Goal: Transaction & Acquisition: Purchase product/service

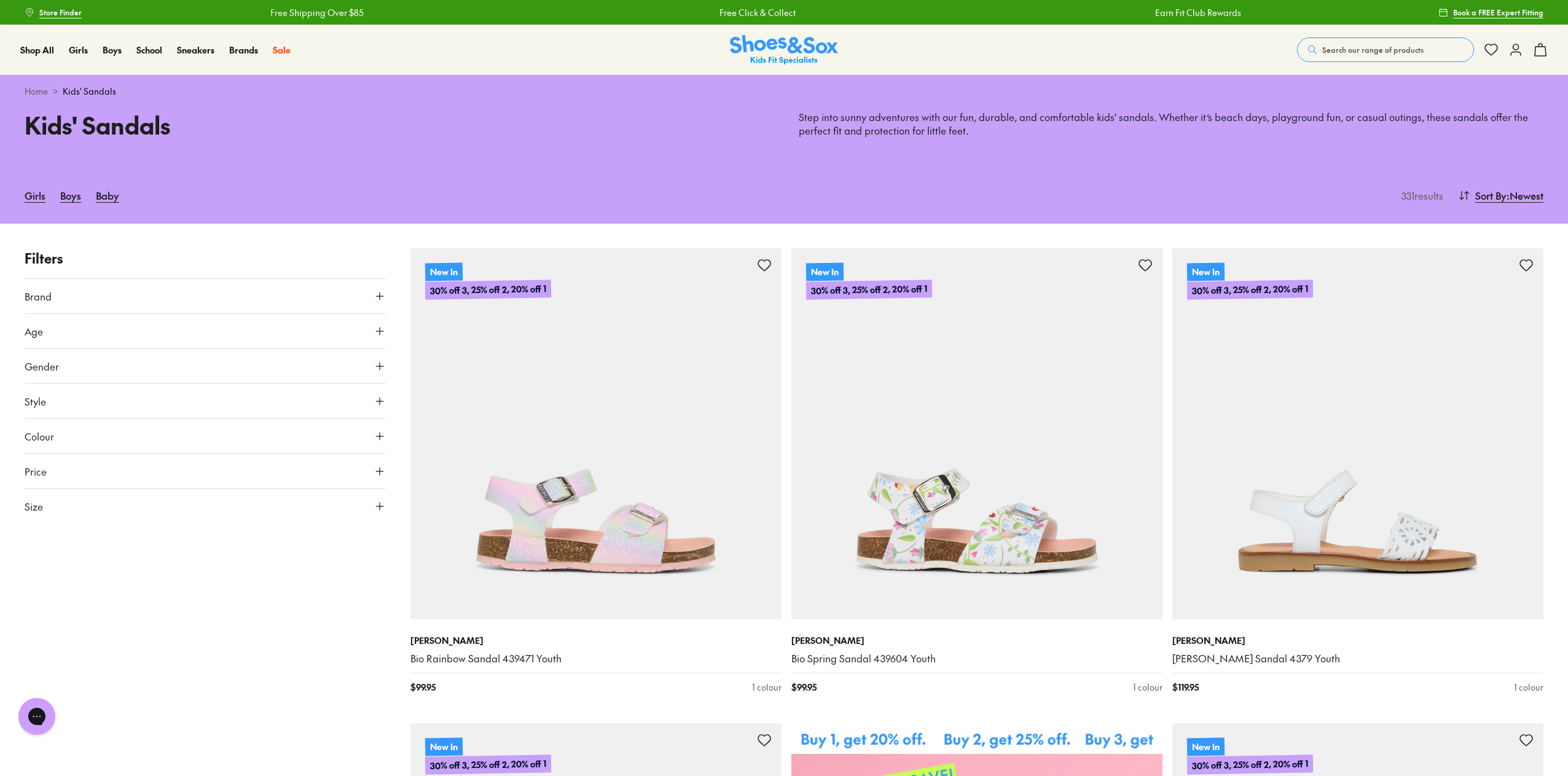
click at [57, 369] on span "Gender" at bounding box center [41, 366] width 35 height 15
click at [161, 396] on label "Girls" at bounding box center [160, 402] width 89 height 22
click at [68, 617] on button "Size" at bounding box center [204, 615] width 361 height 35
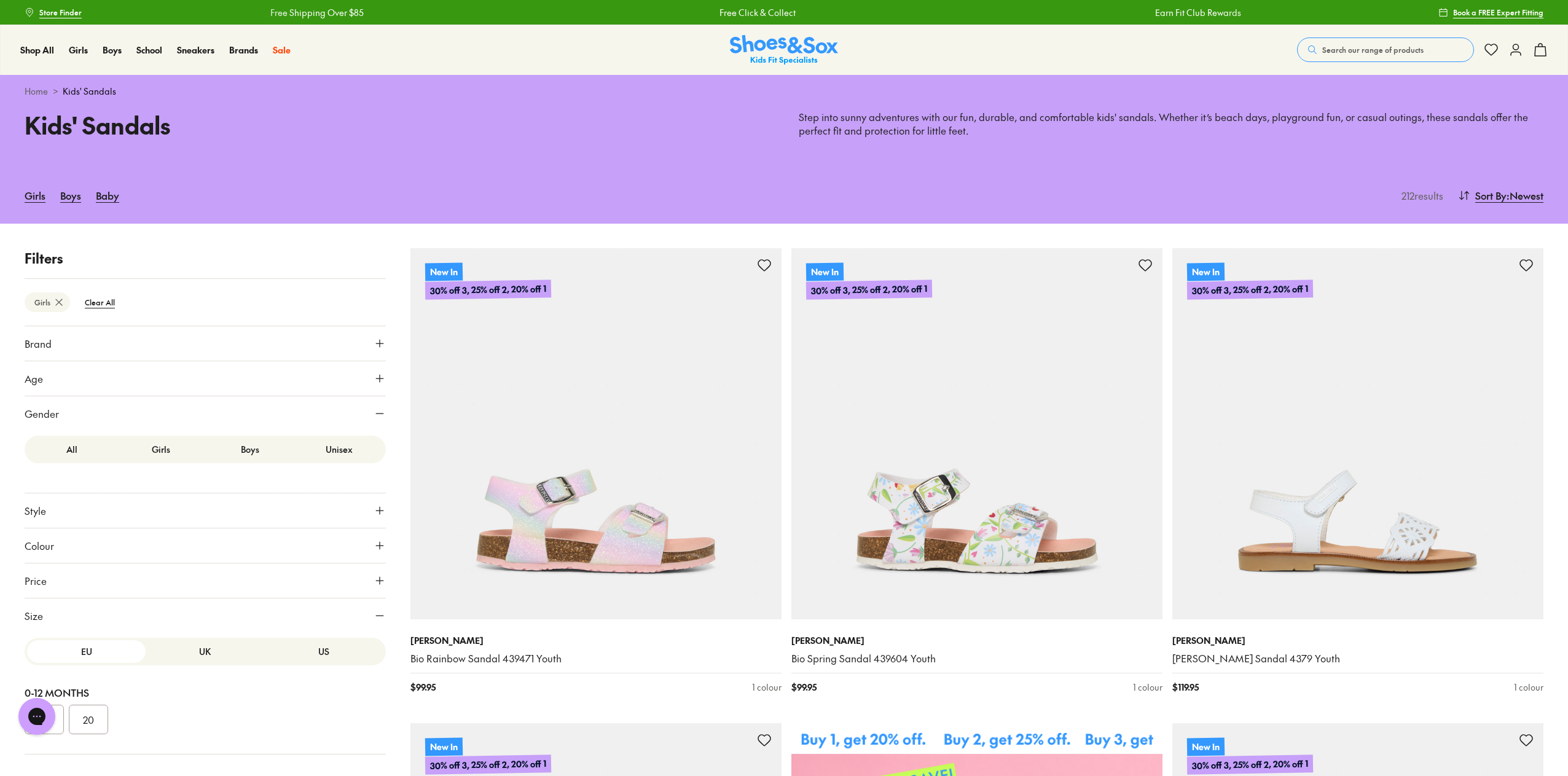
scroll to position [246, 0]
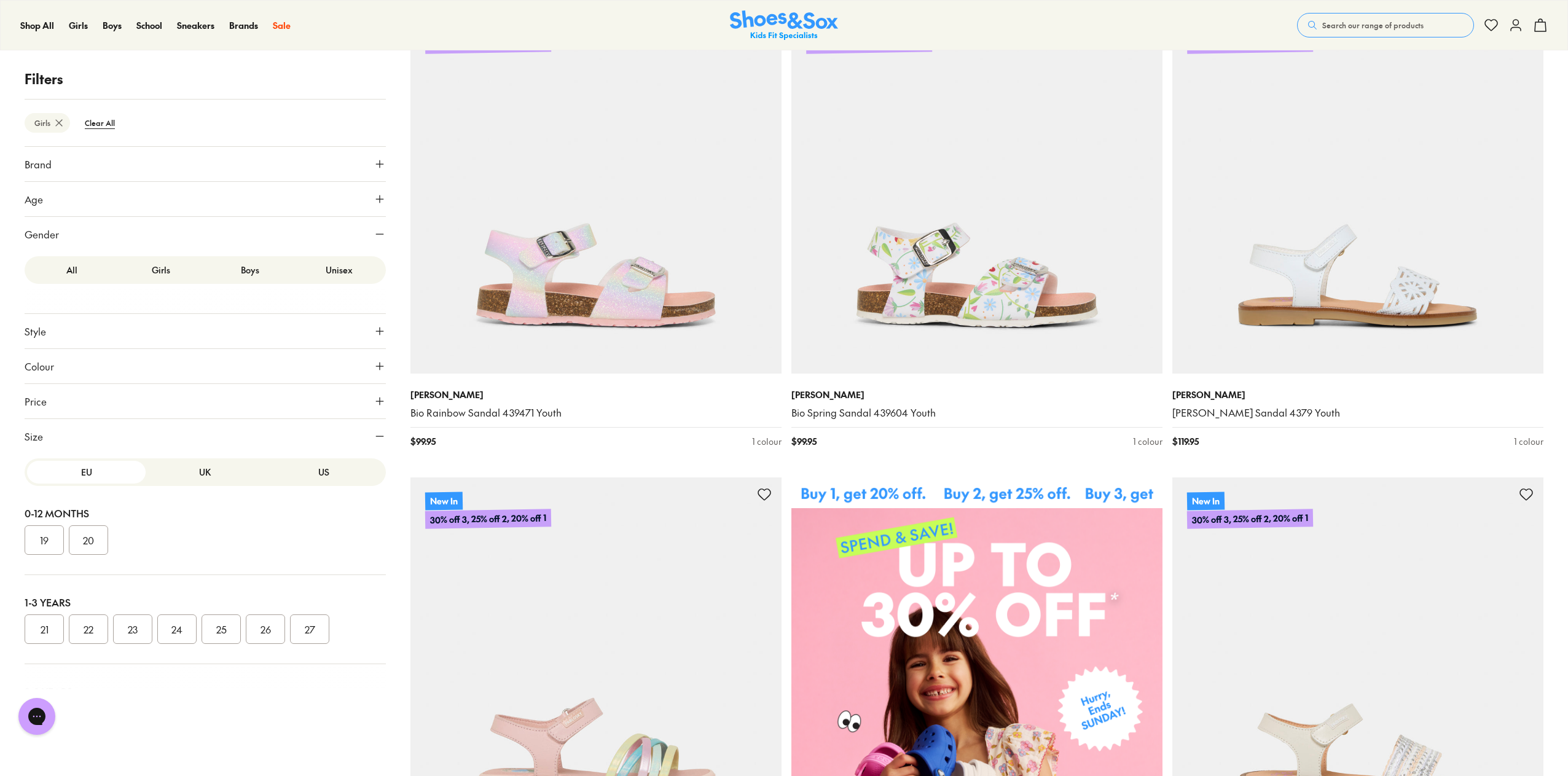
click at [318, 473] on button "US" at bounding box center [324, 472] width 118 height 22
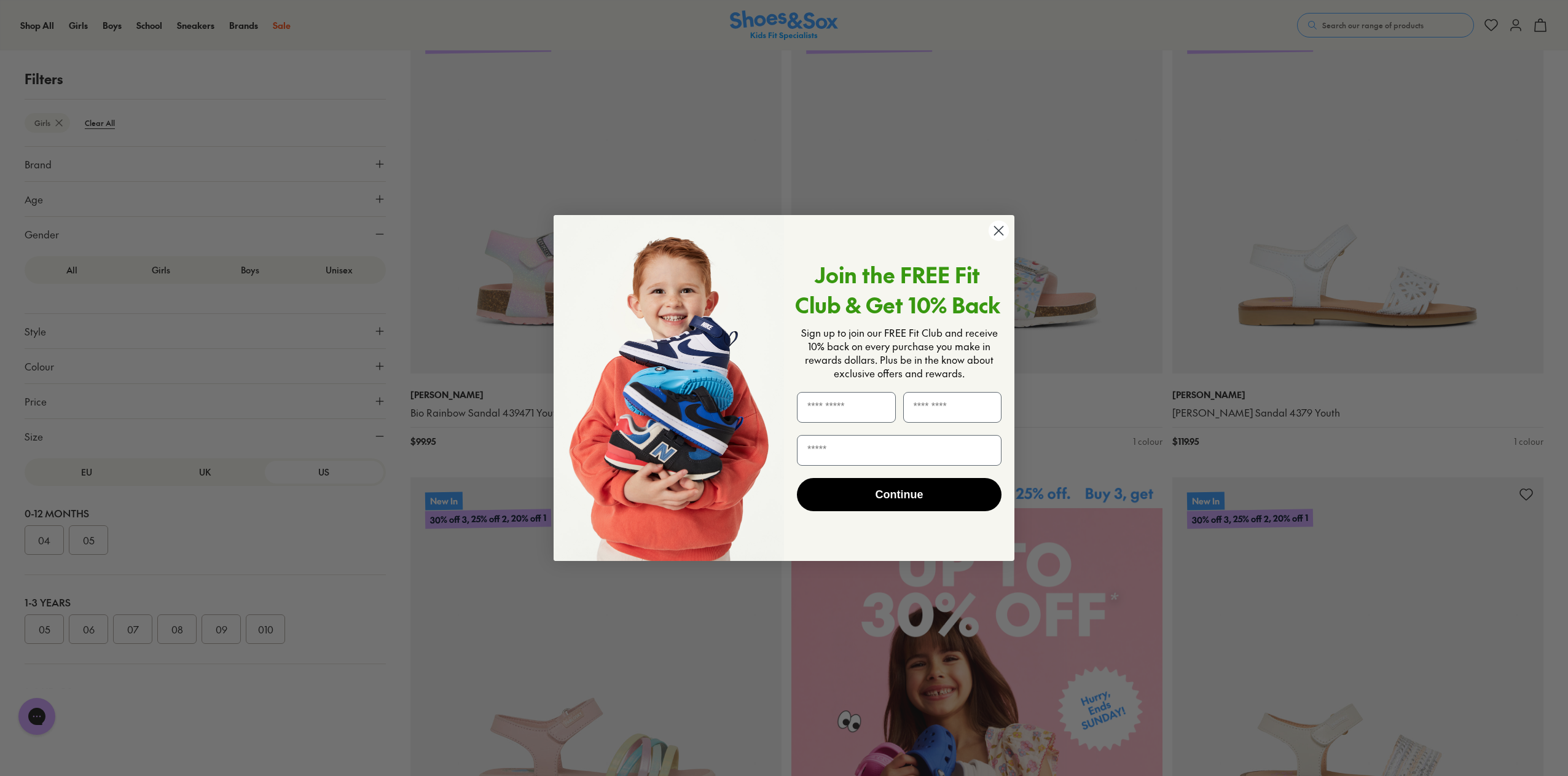
scroll to position [270, 0]
click at [1005, 232] on circle "Close dialog" at bounding box center [1002, 233] width 21 height 21
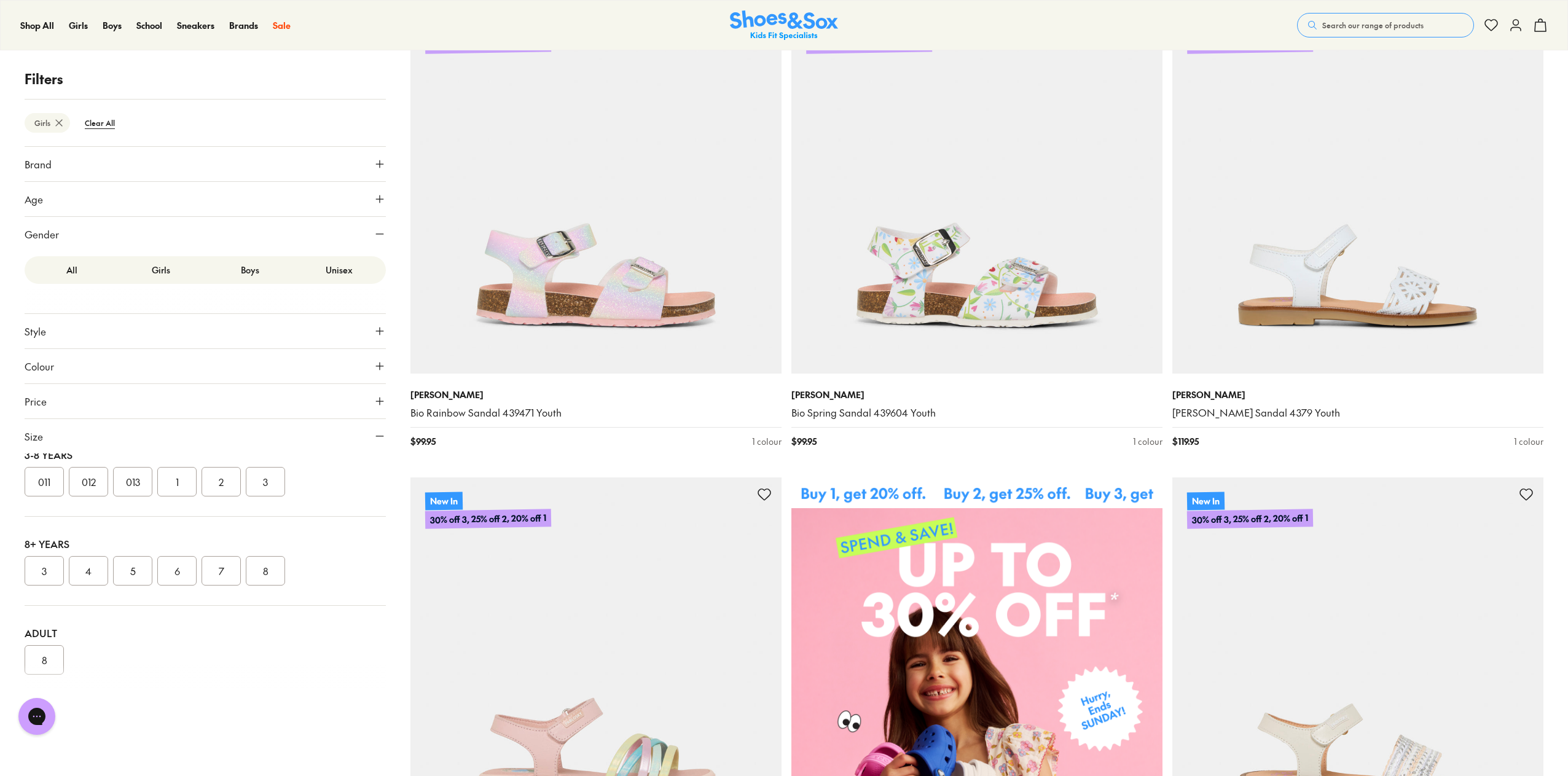
scroll to position [209, 0]
click at [217, 515] on button "2" at bounding box center [221, 509] width 39 height 29
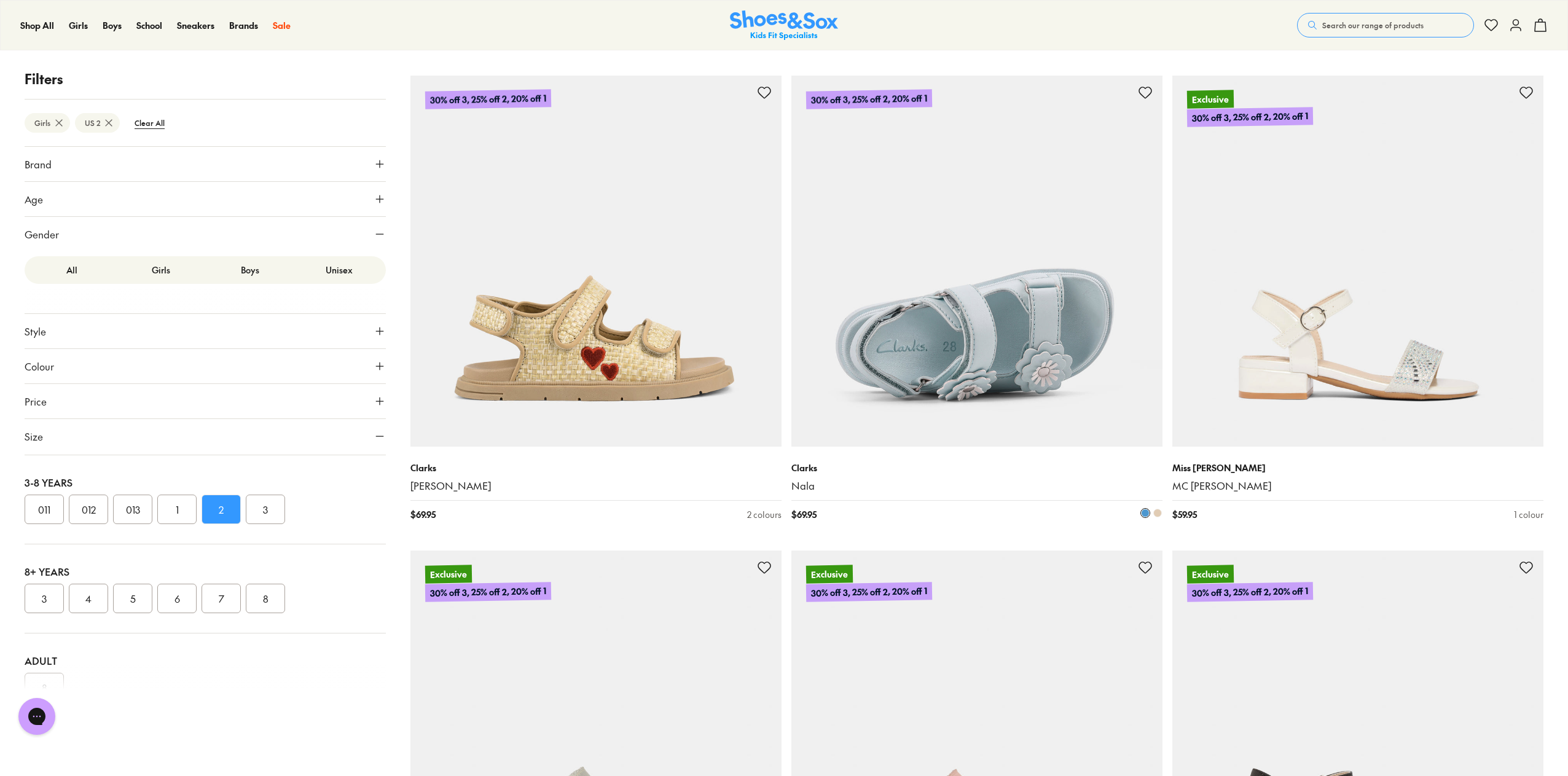
scroll to position [4277, 0]
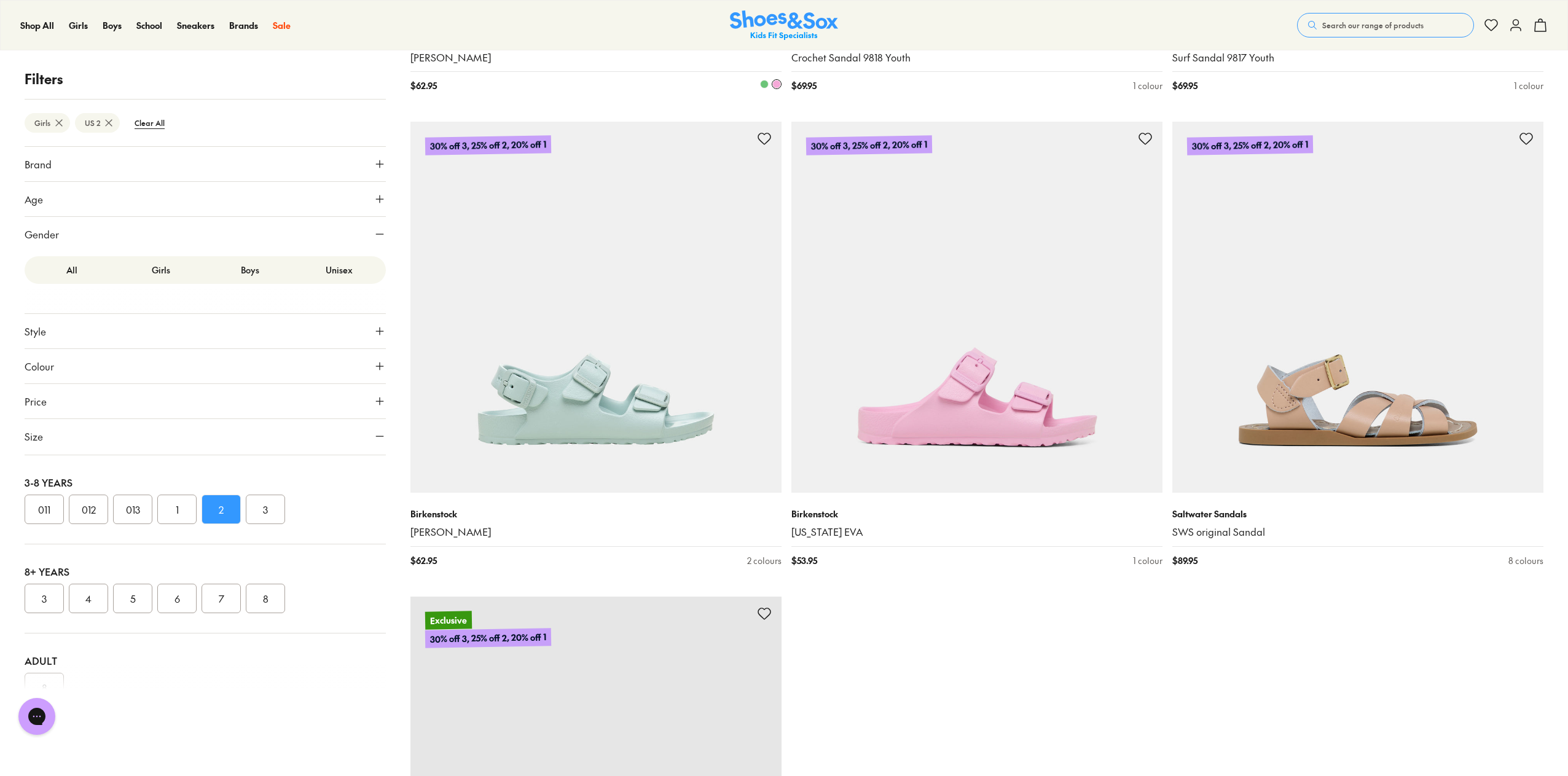
scroll to position [9867, 0]
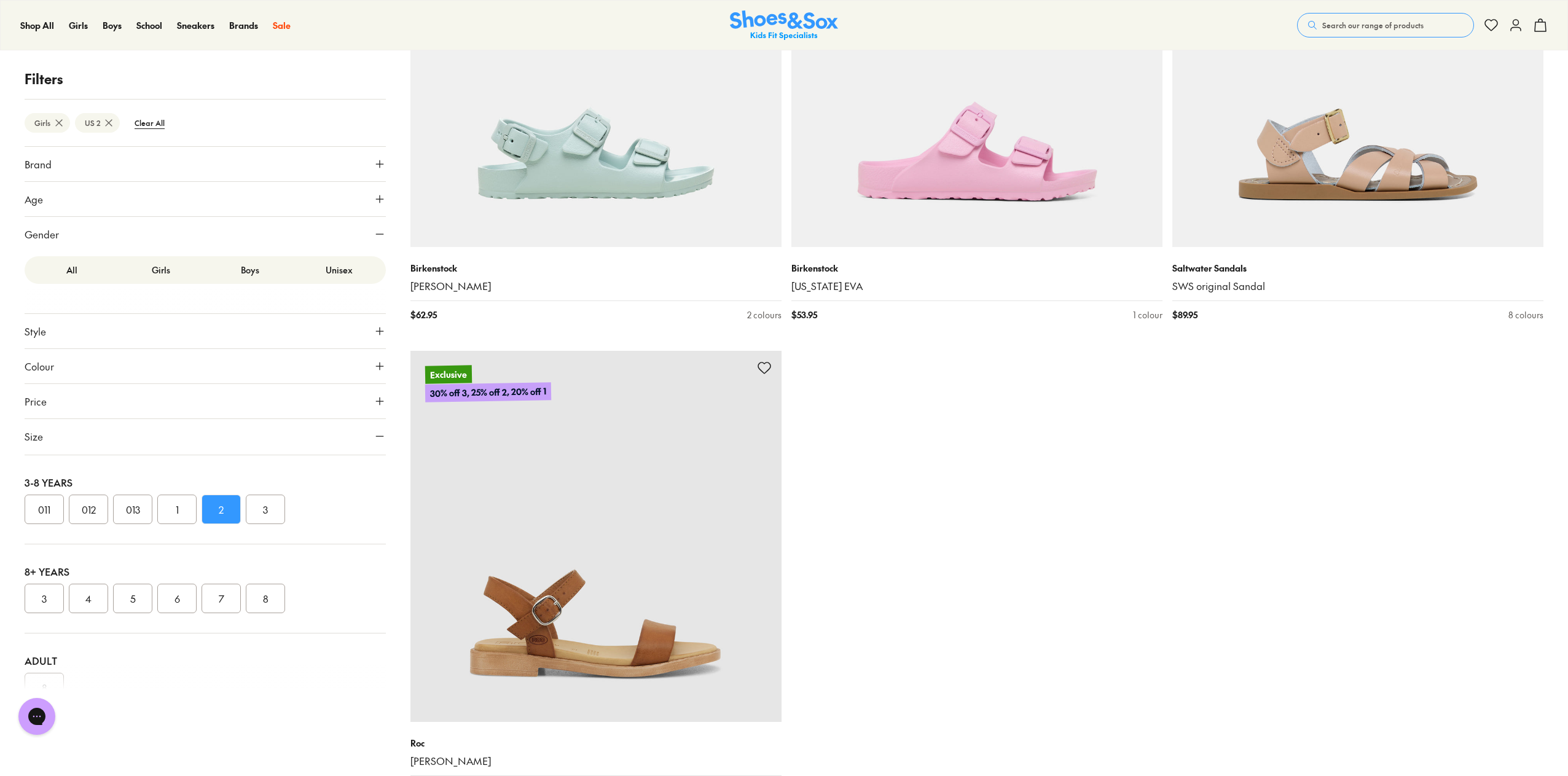
type input "***"
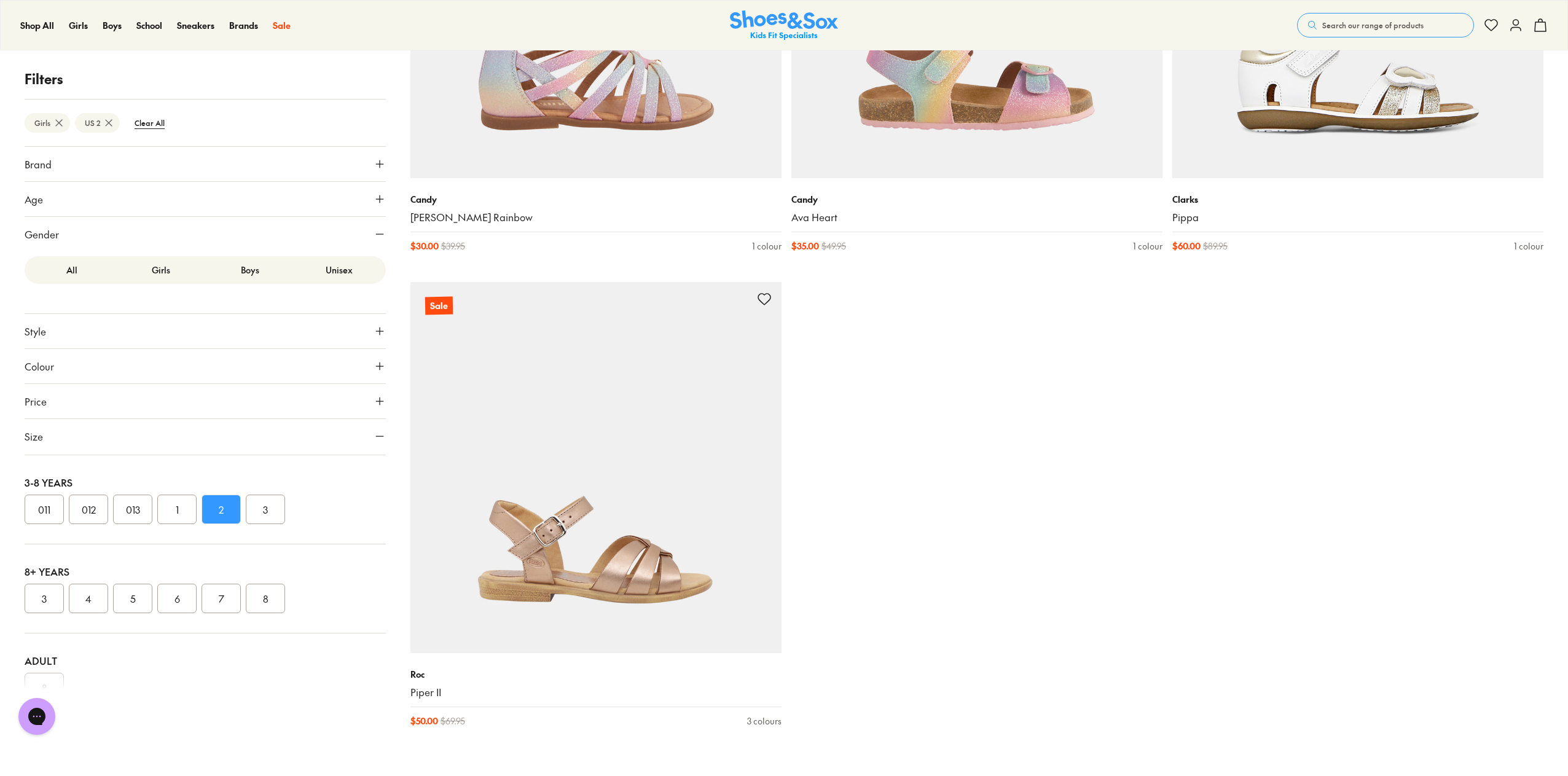
scroll to position [14596, 0]
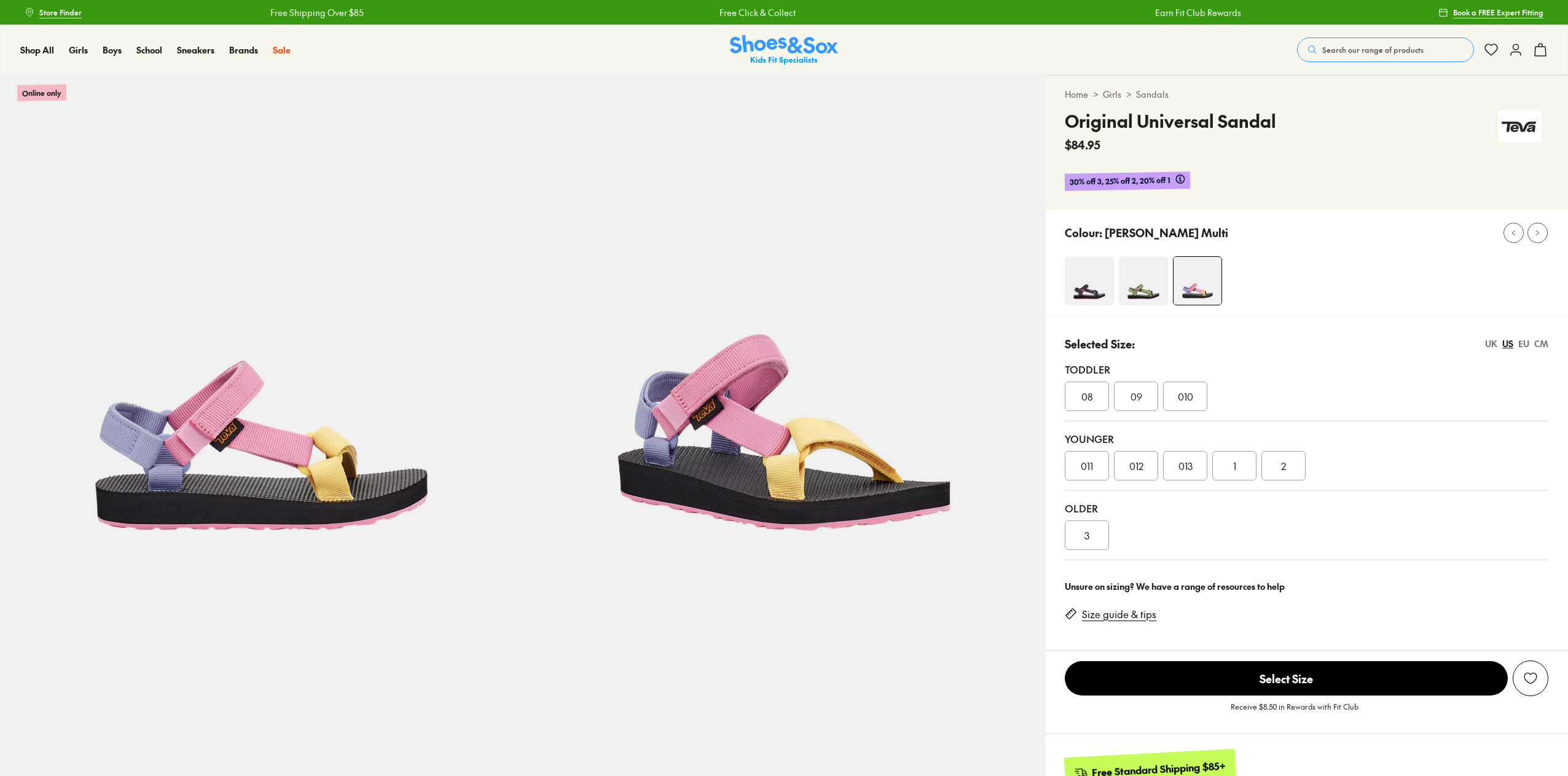
select select "*"
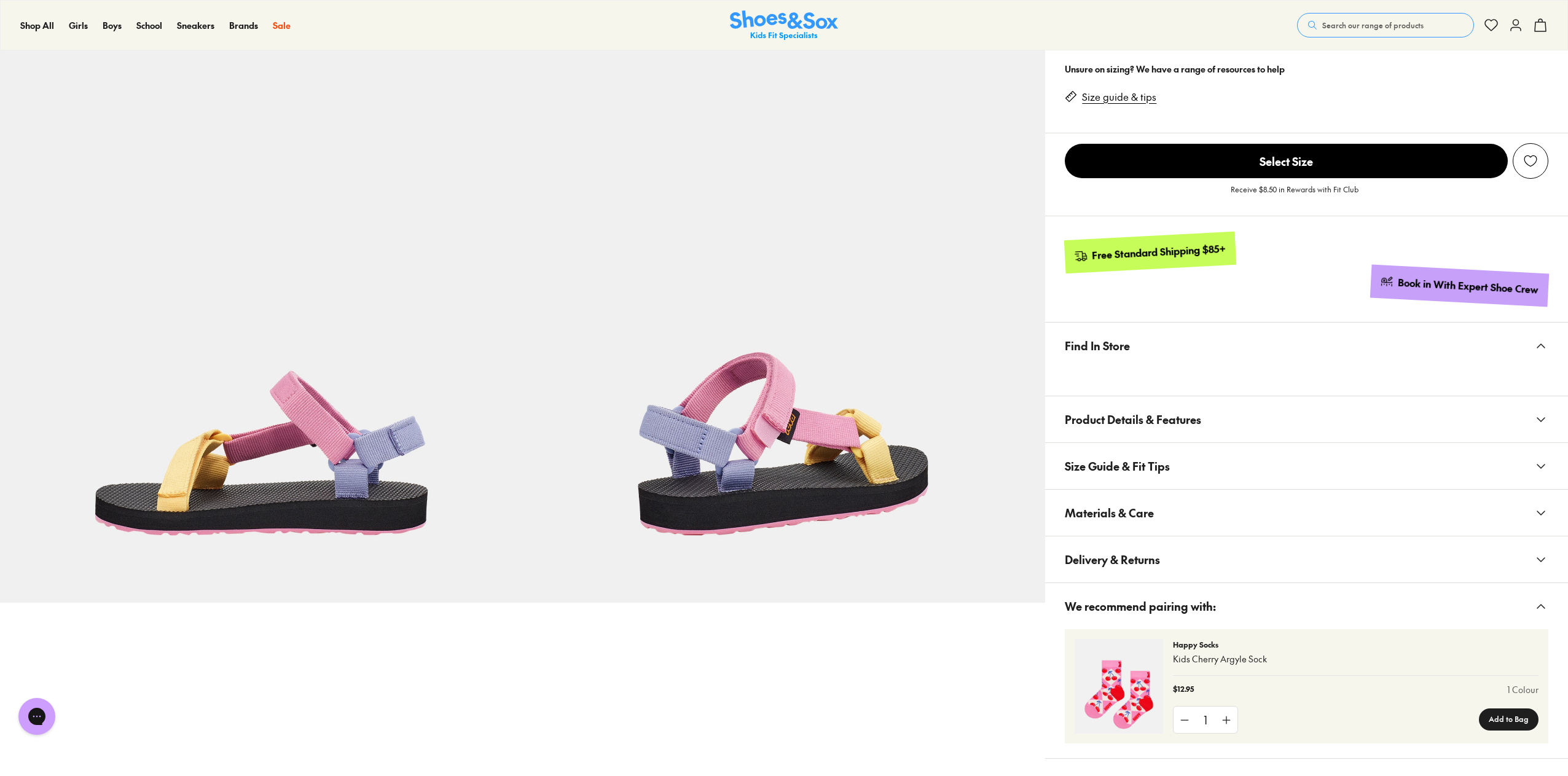
scroll to position [368, 0]
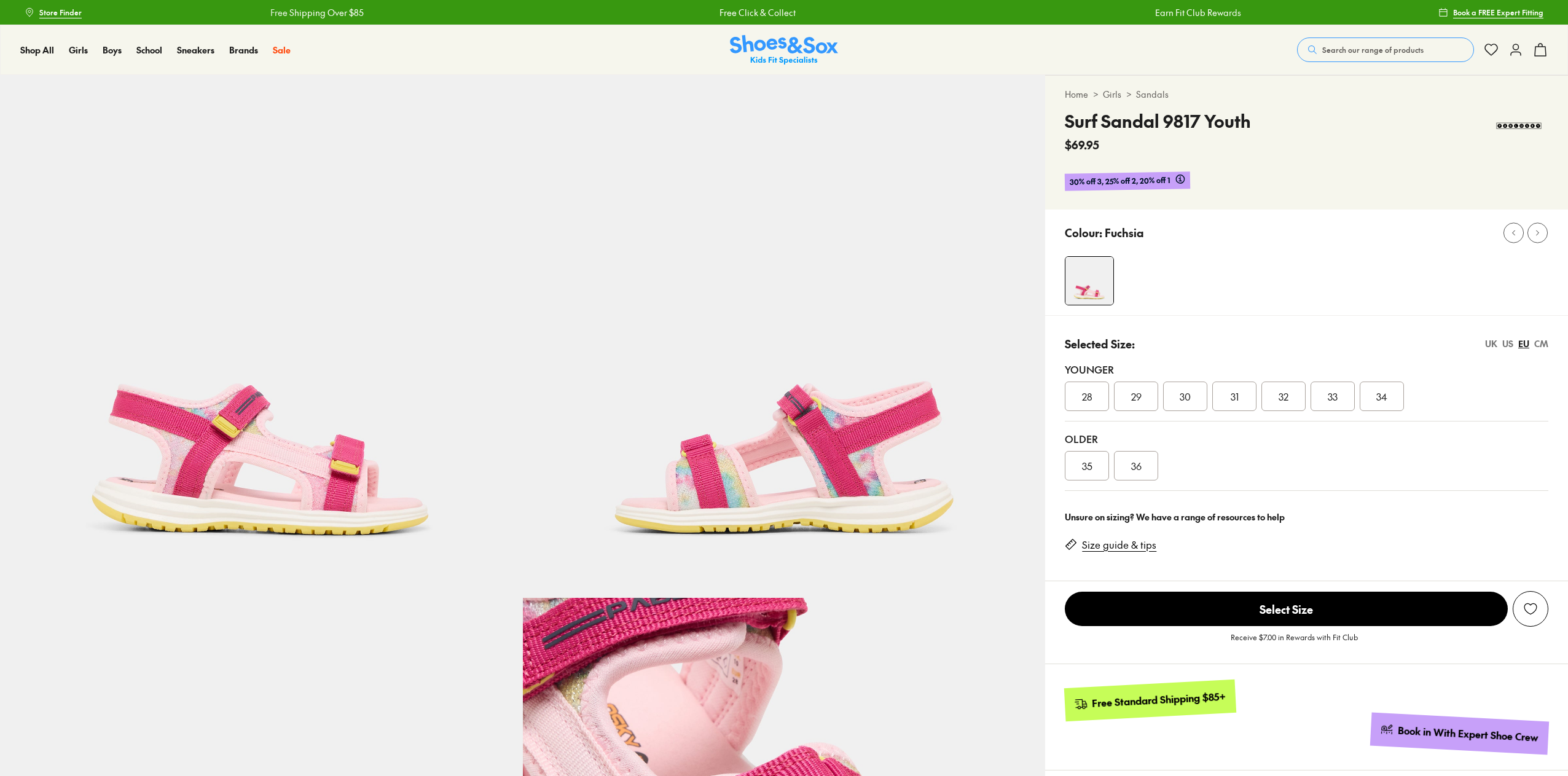
select select "*"
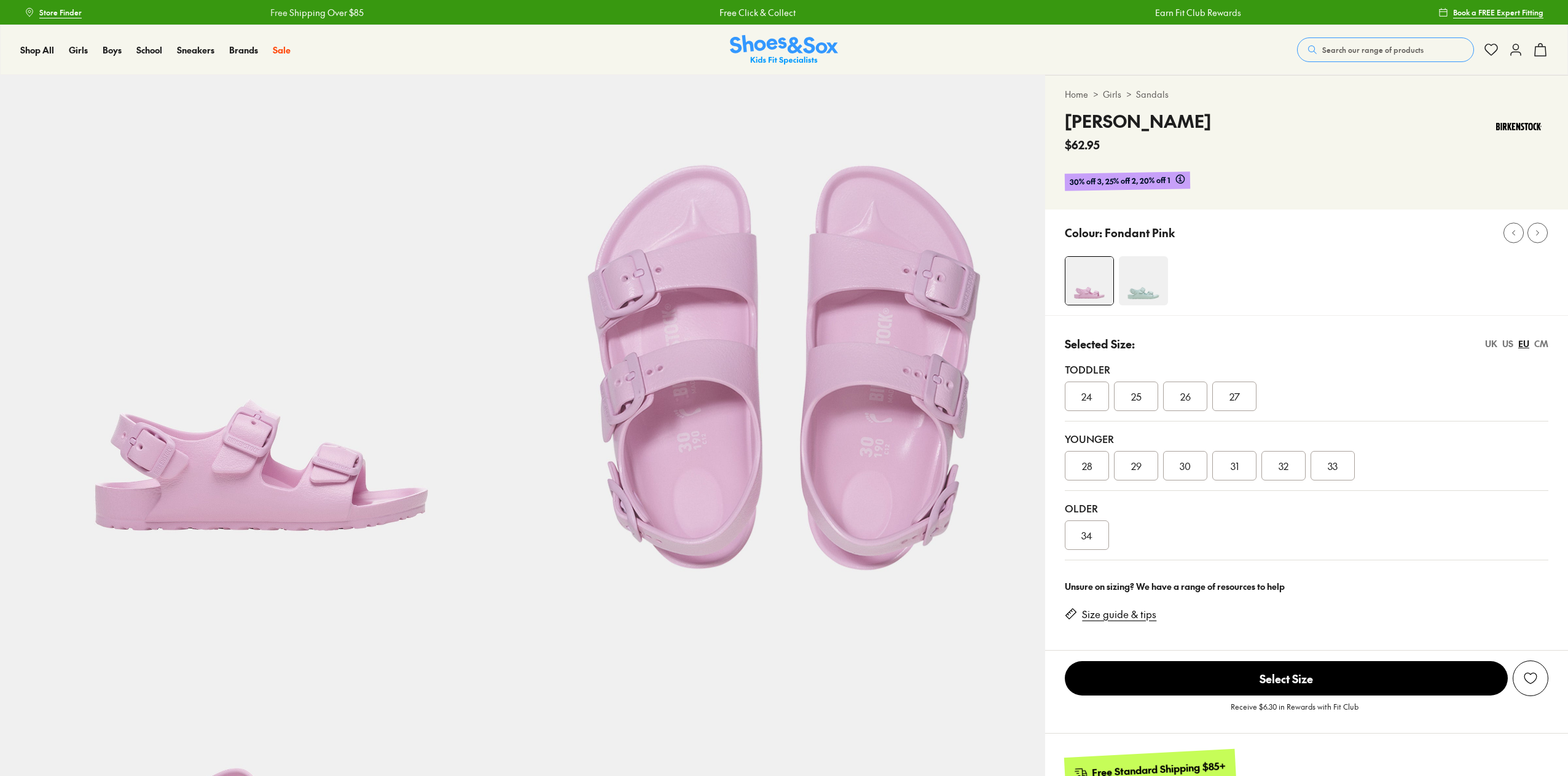
select select "*"
click at [911, 251] on img at bounding box center [785, 336] width 523 height 523
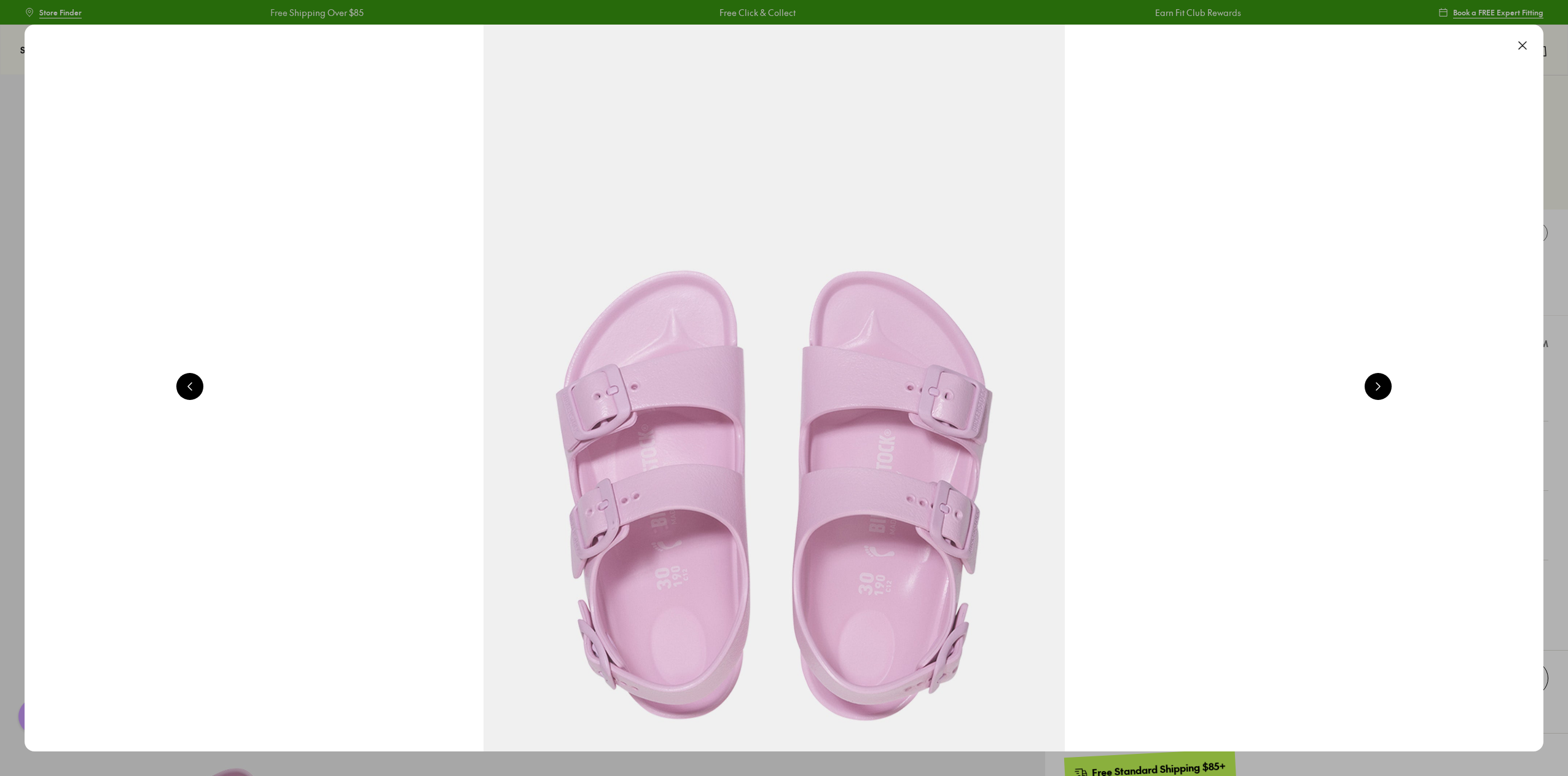
click at [1384, 390] on button at bounding box center [1379, 386] width 27 height 27
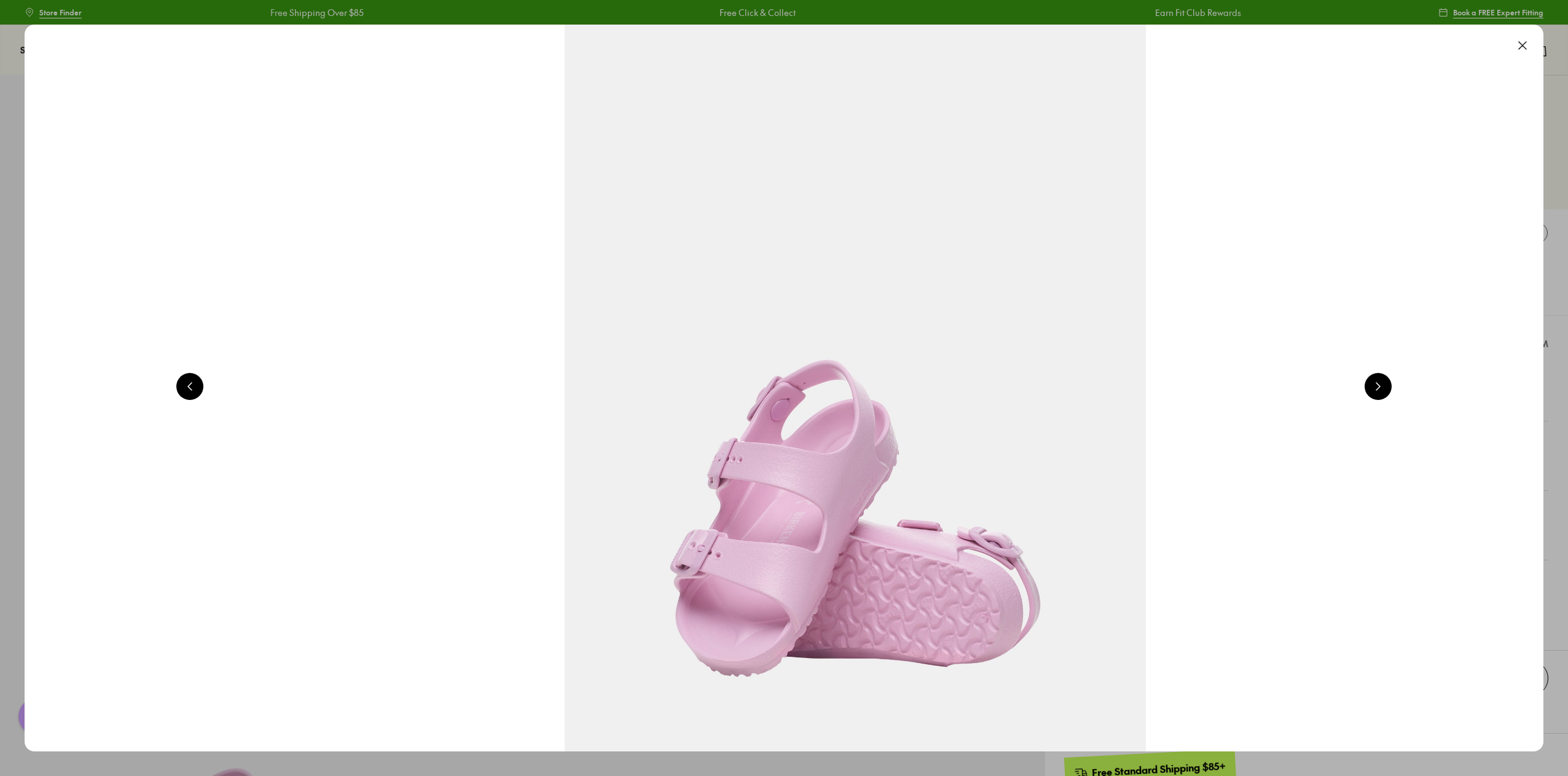
scroll to position [0, 4573]
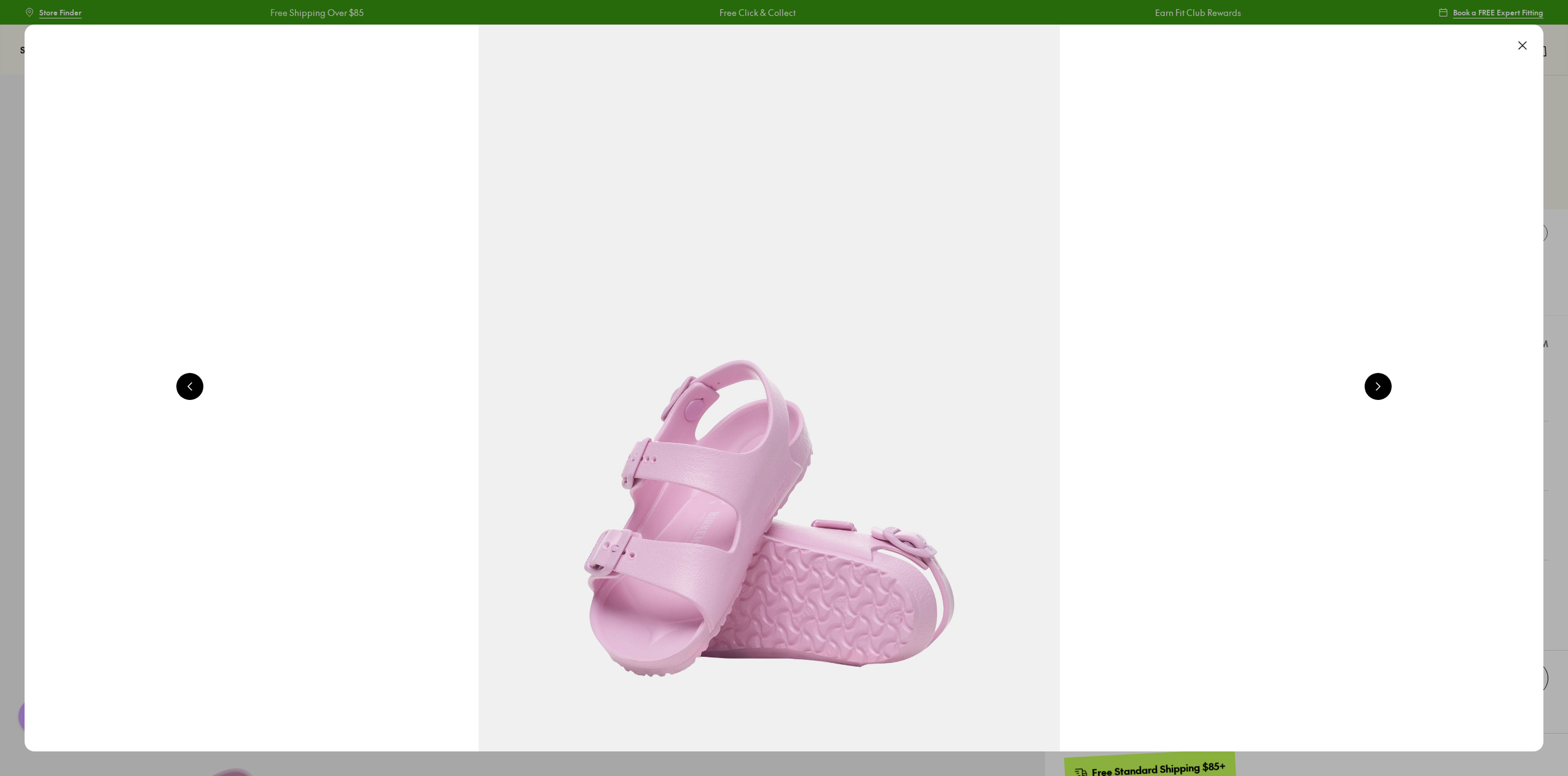
click at [1384, 388] on button at bounding box center [1379, 386] width 27 height 27
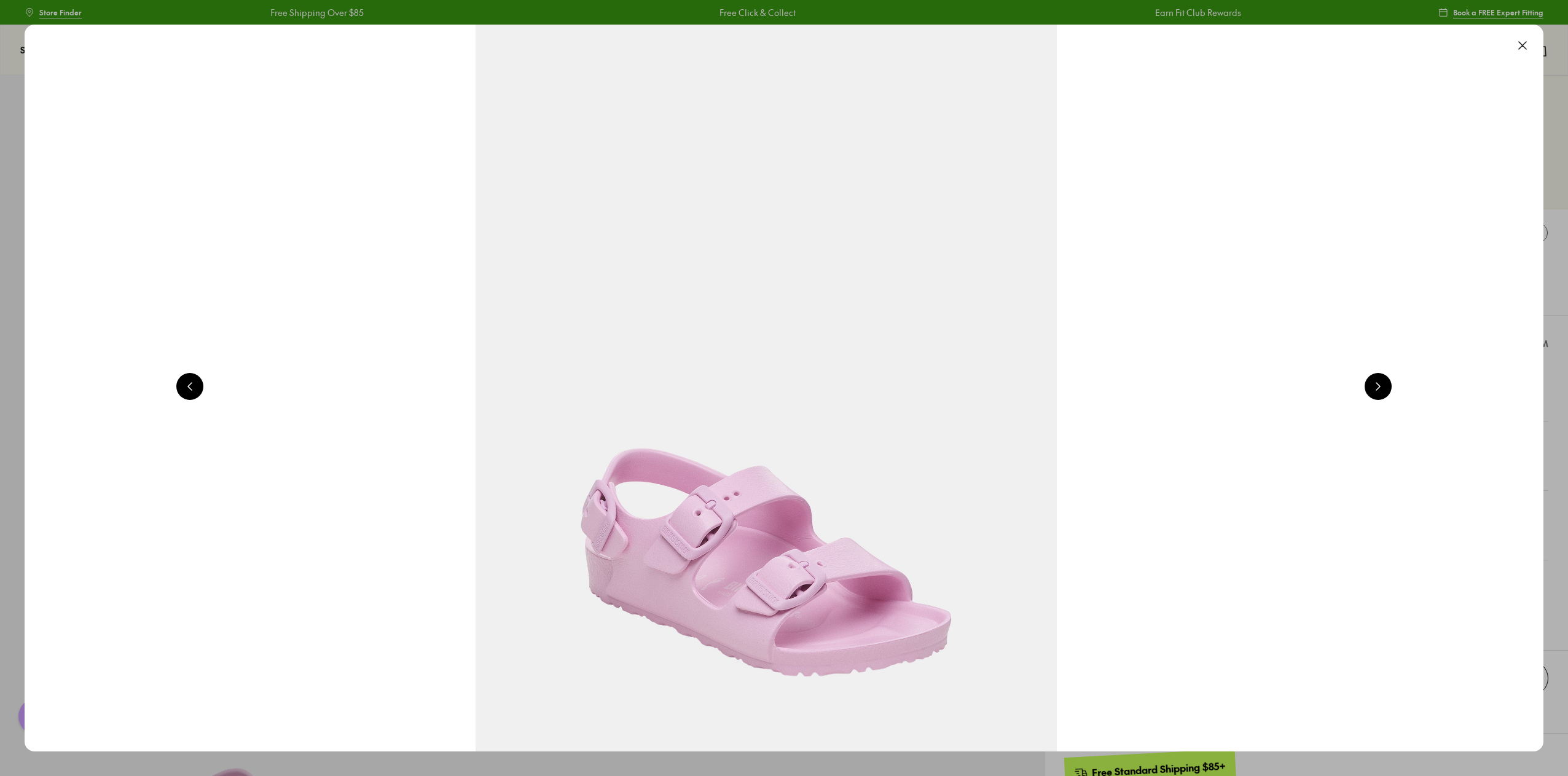
scroll to position [0, 6097]
click at [1384, 388] on button at bounding box center [1379, 386] width 27 height 27
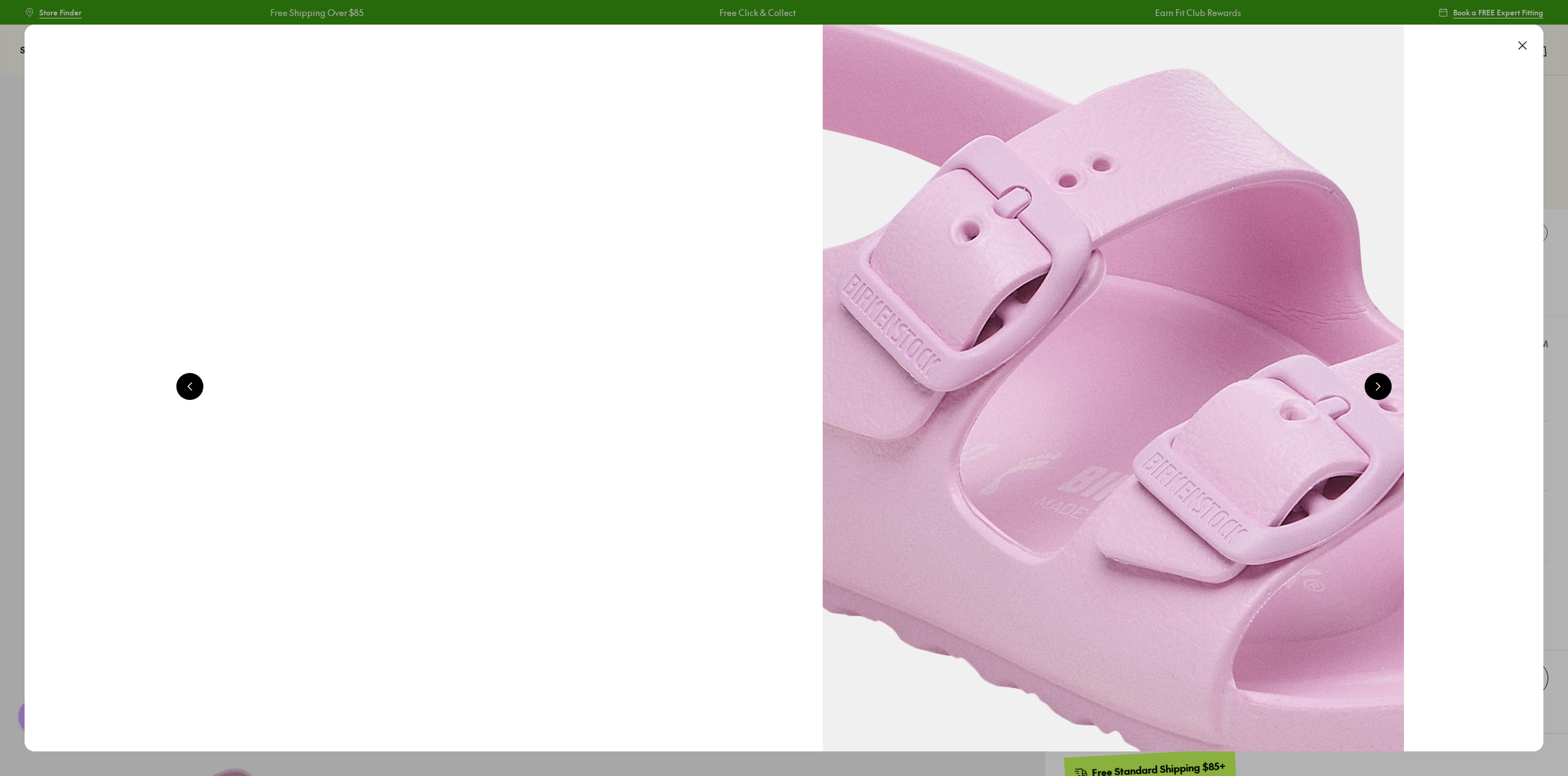
scroll to position [0, 7621]
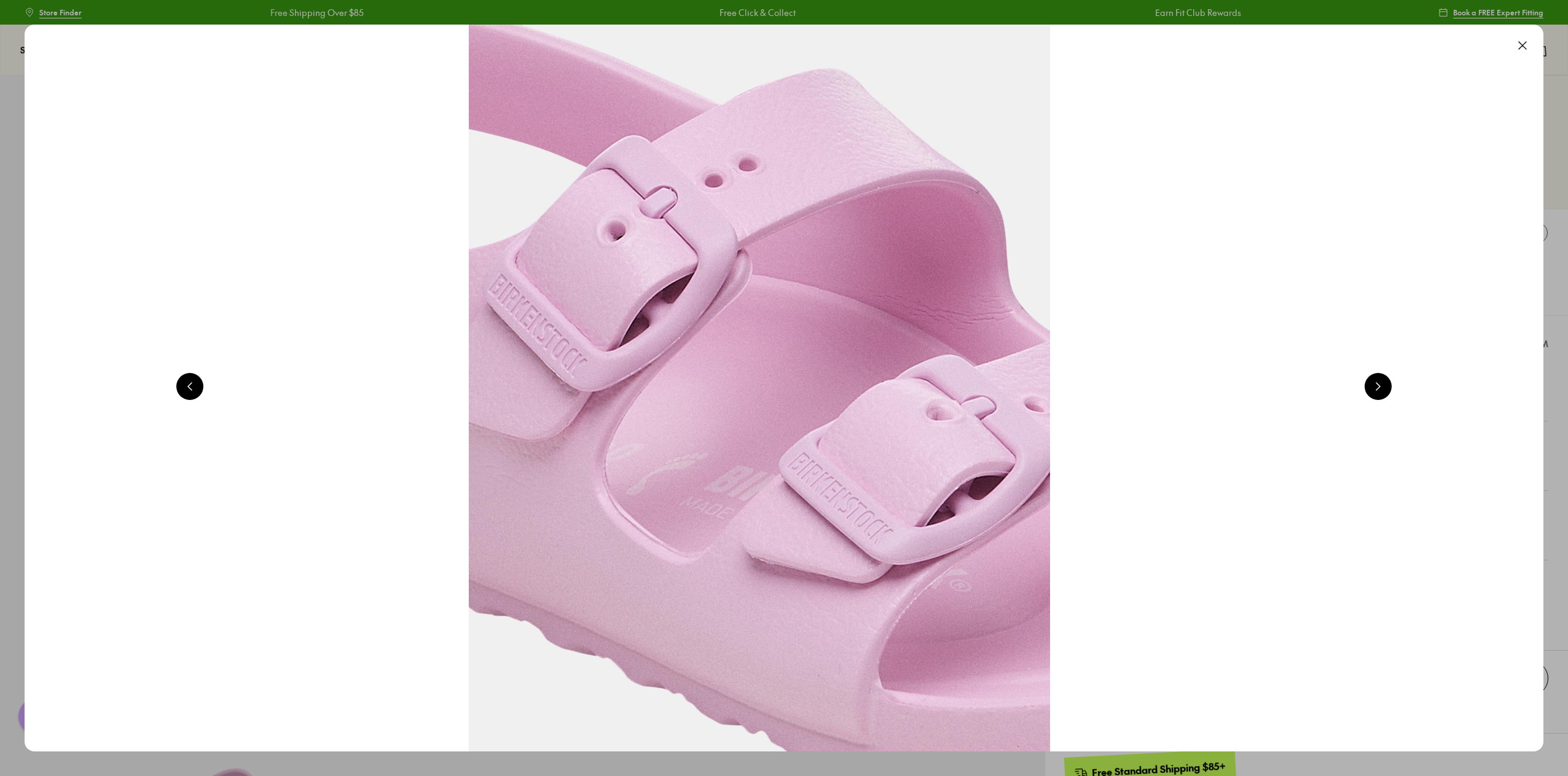
click at [1384, 388] on button at bounding box center [1379, 386] width 27 height 27
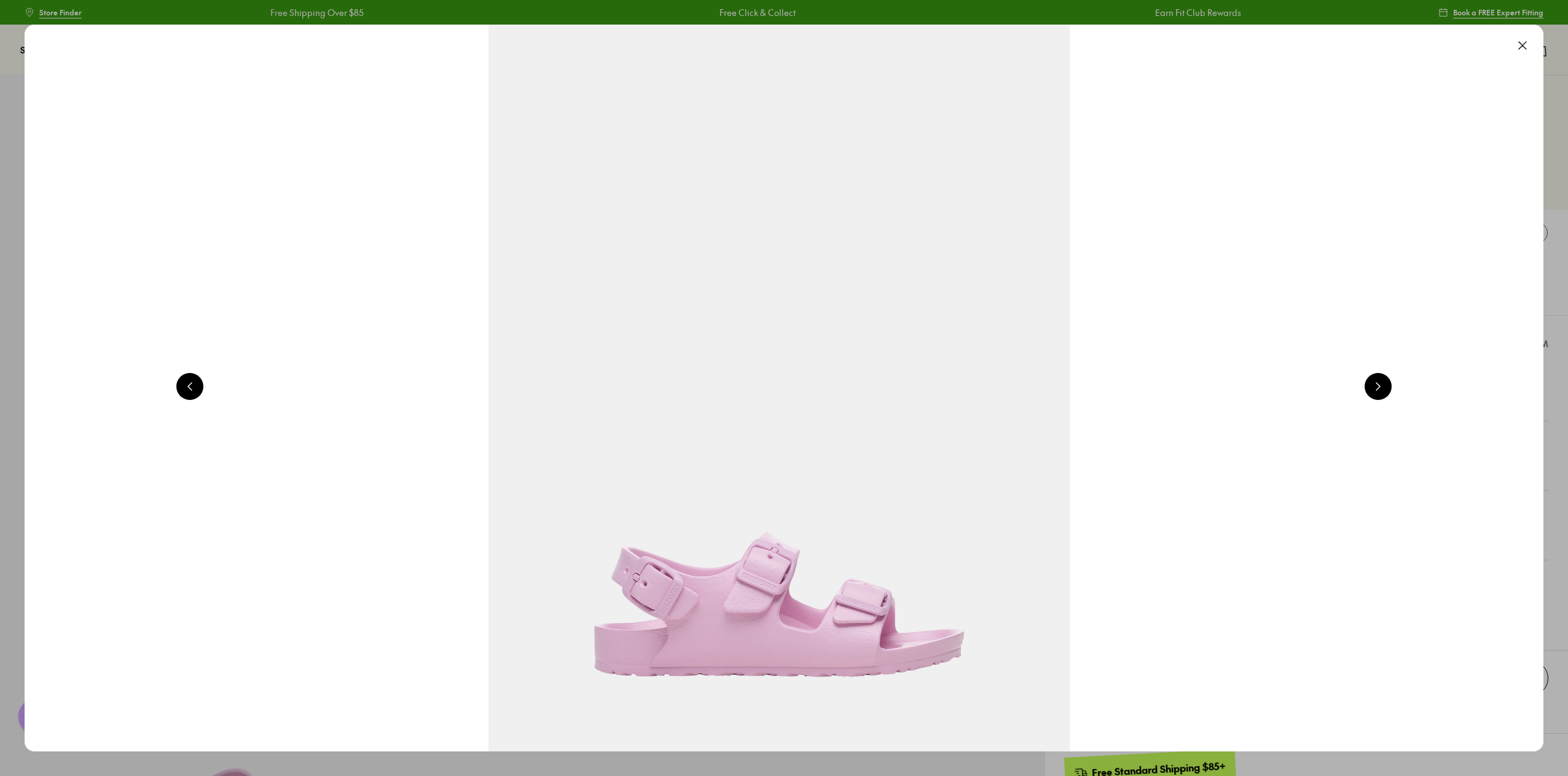
click at [1384, 388] on button at bounding box center [1379, 386] width 27 height 27
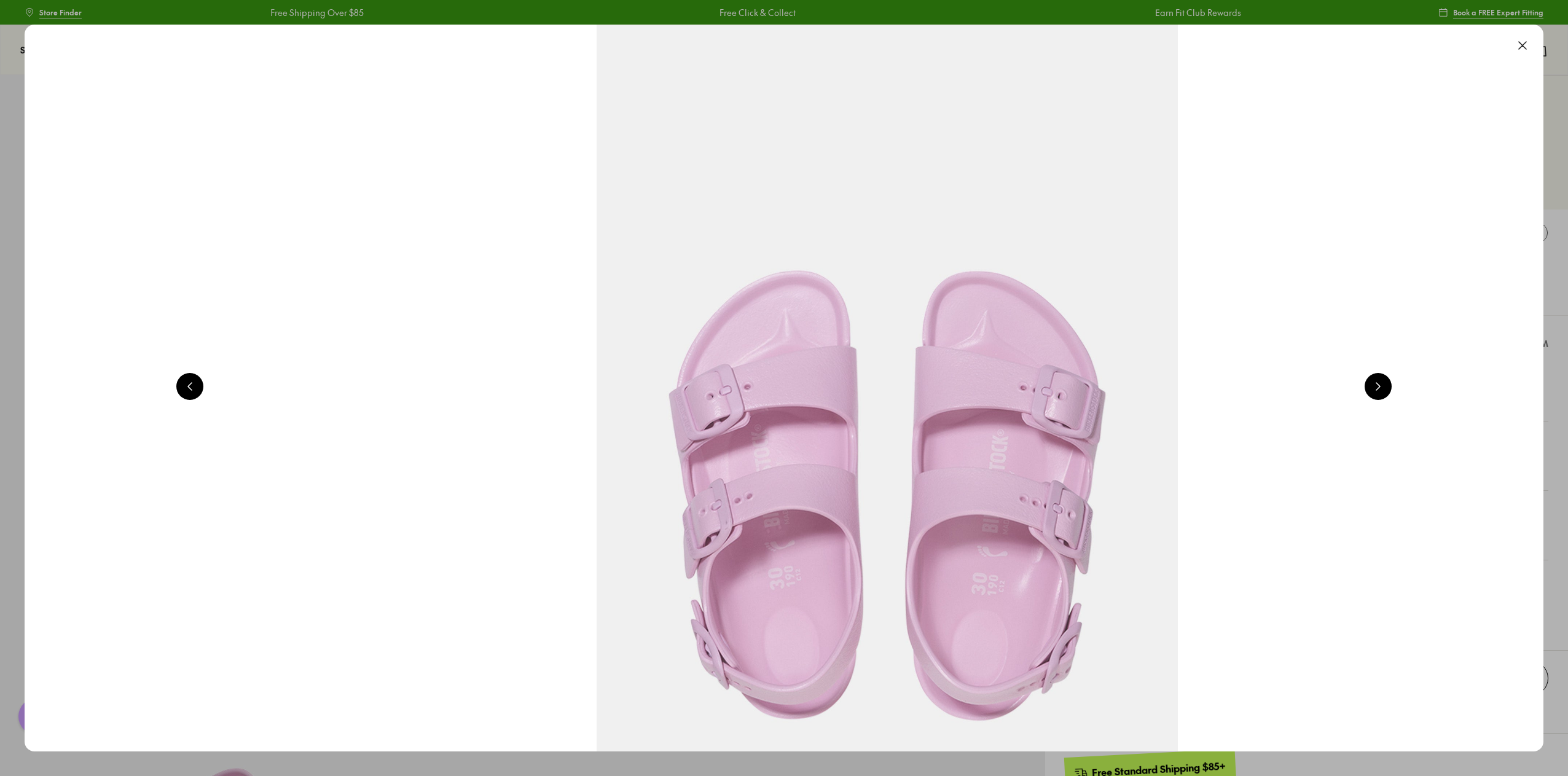
scroll to position [0, 3049]
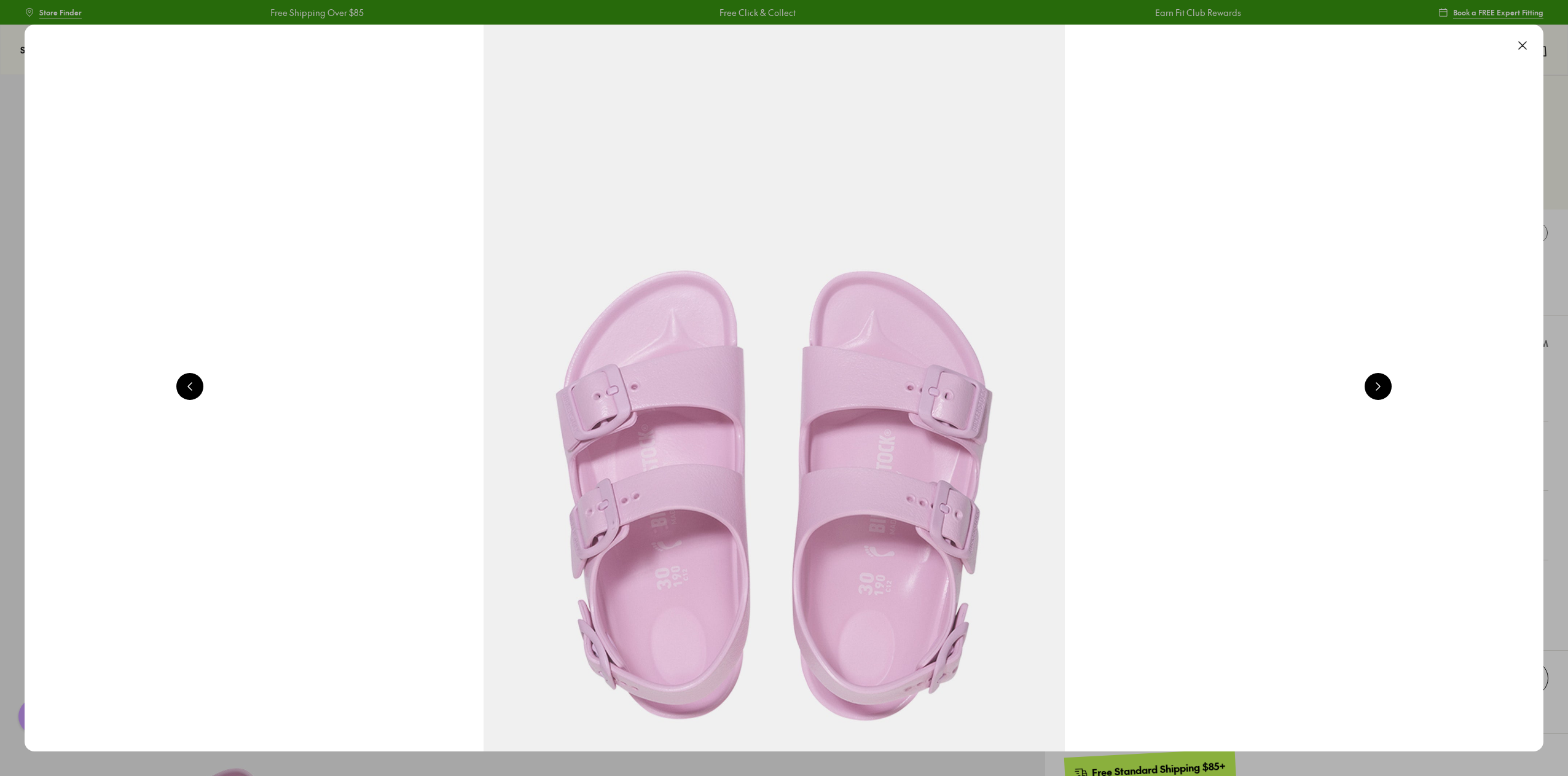
drag, startPoint x: 1531, startPoint y: 41, endPoint x: 1518, endPoint y: 65, distance: 27.3
click at [1532, 41] on button at bounding box center [1523, 45] width 27 height 27
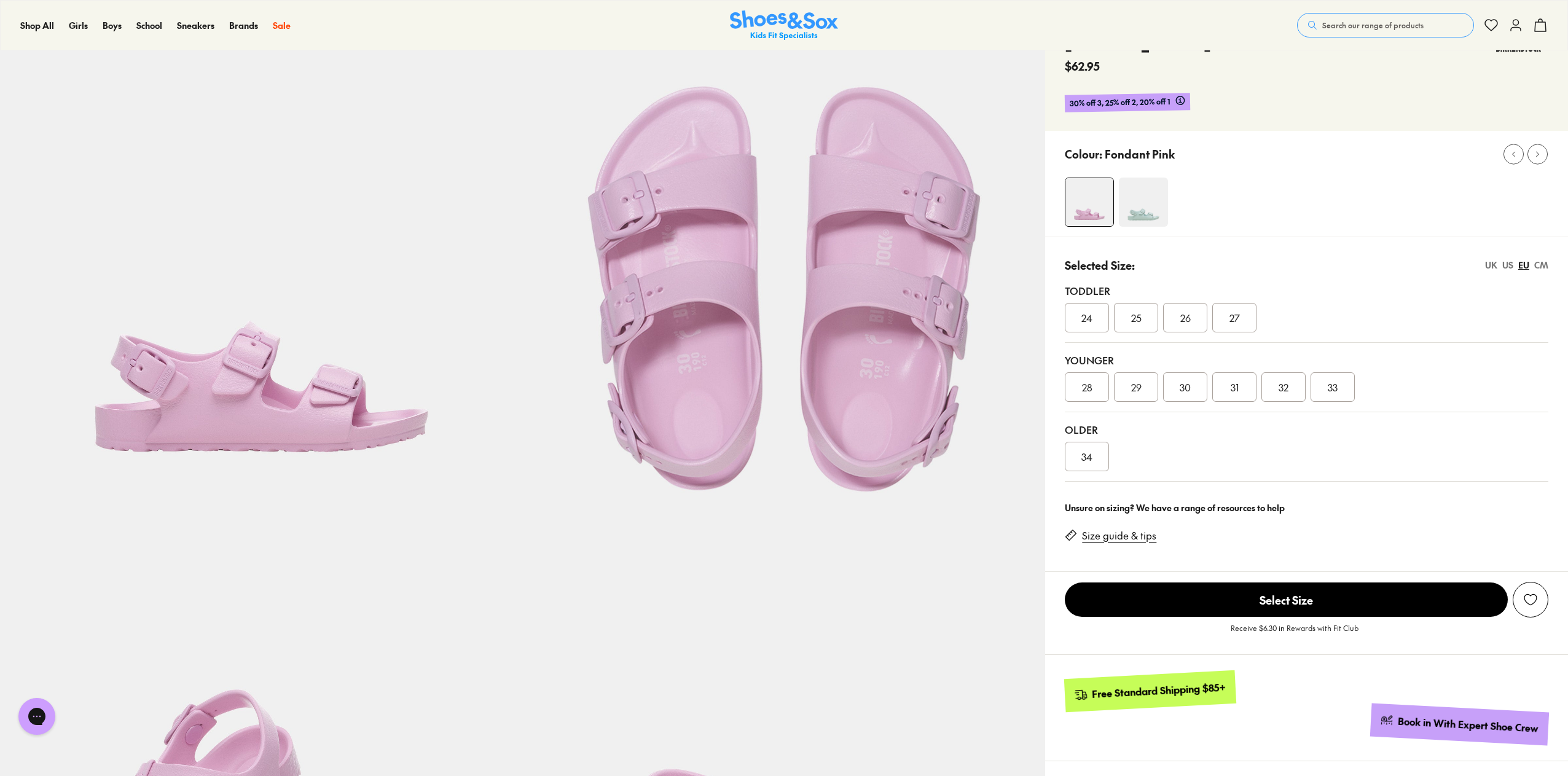
scroll to position [0, 0]
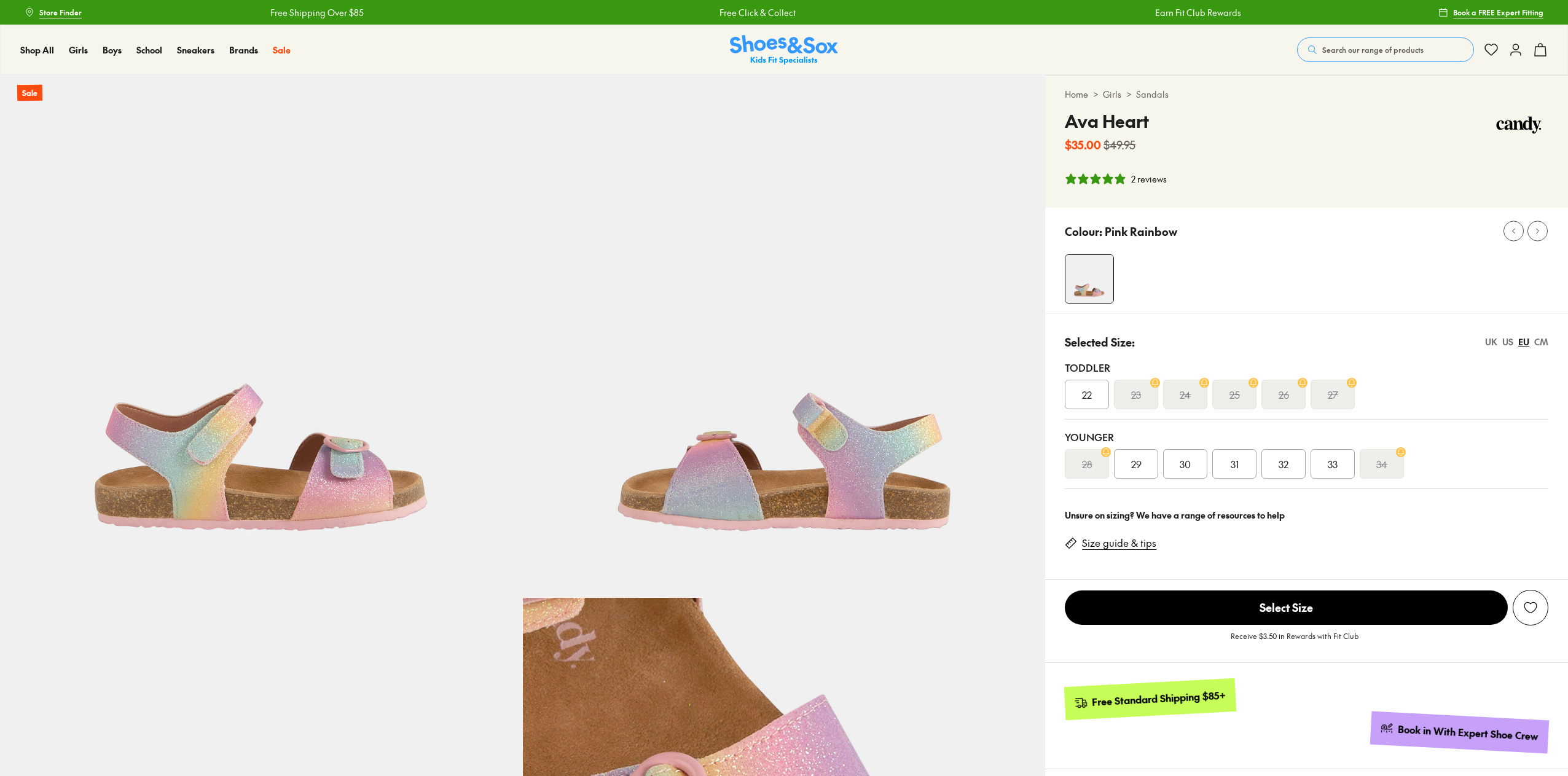
select select "*"
click at [229, 484] on img at bounding box center [262, 336] width 523 height 523
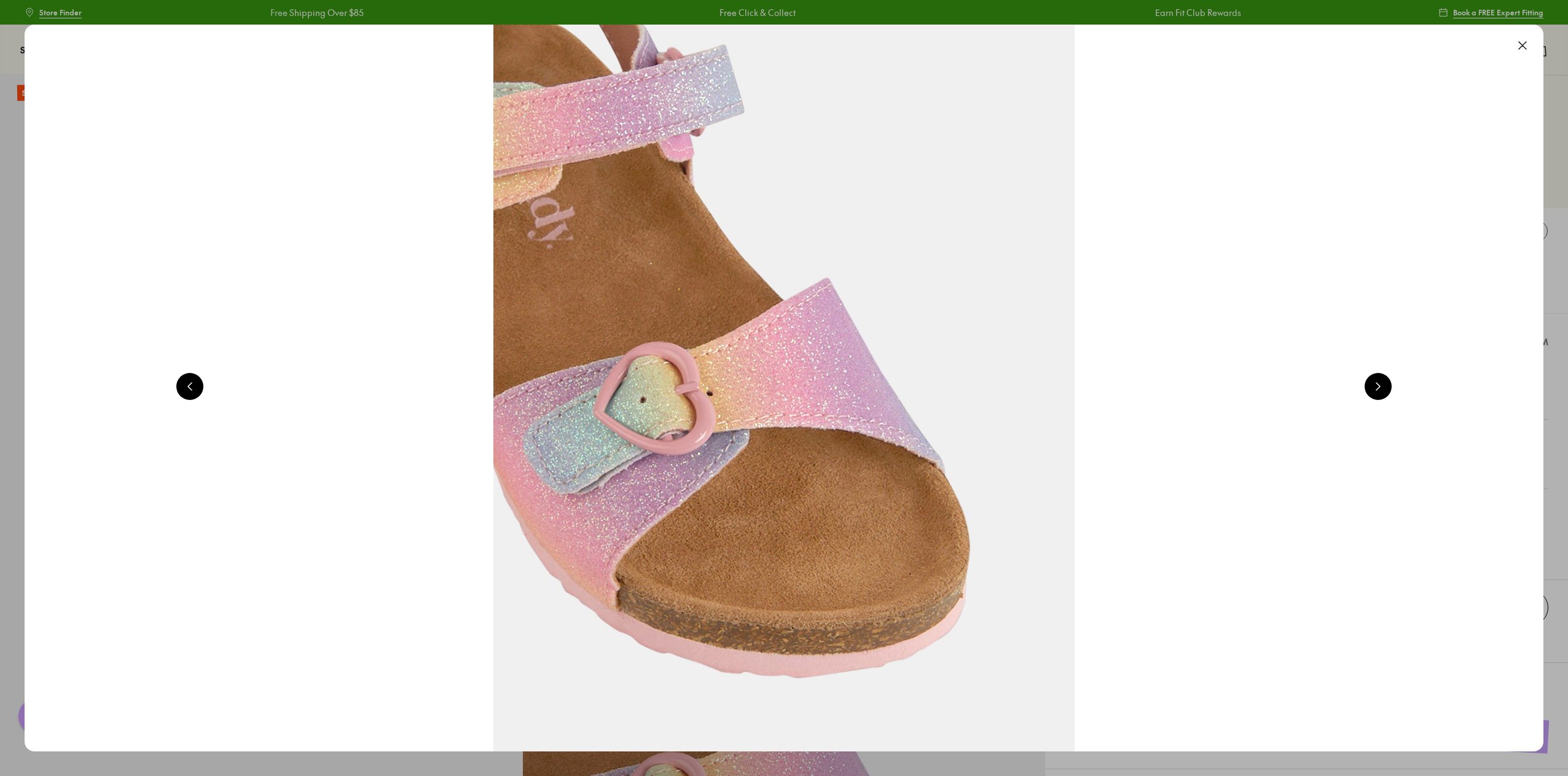
scroll to position [0, 1524]
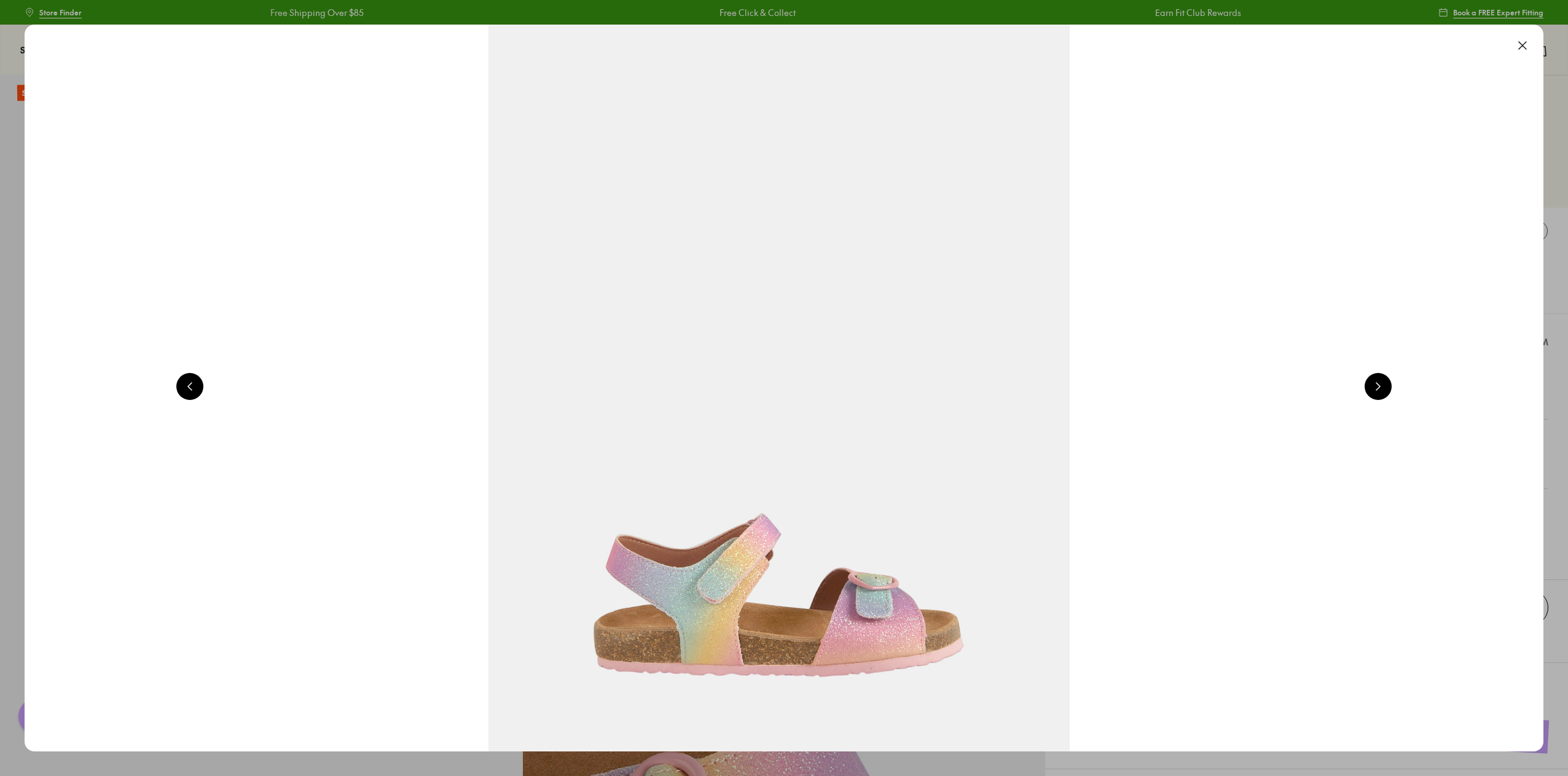
click at [1386, 393] on button at bounding box center [1379, 386] width 27 height 27
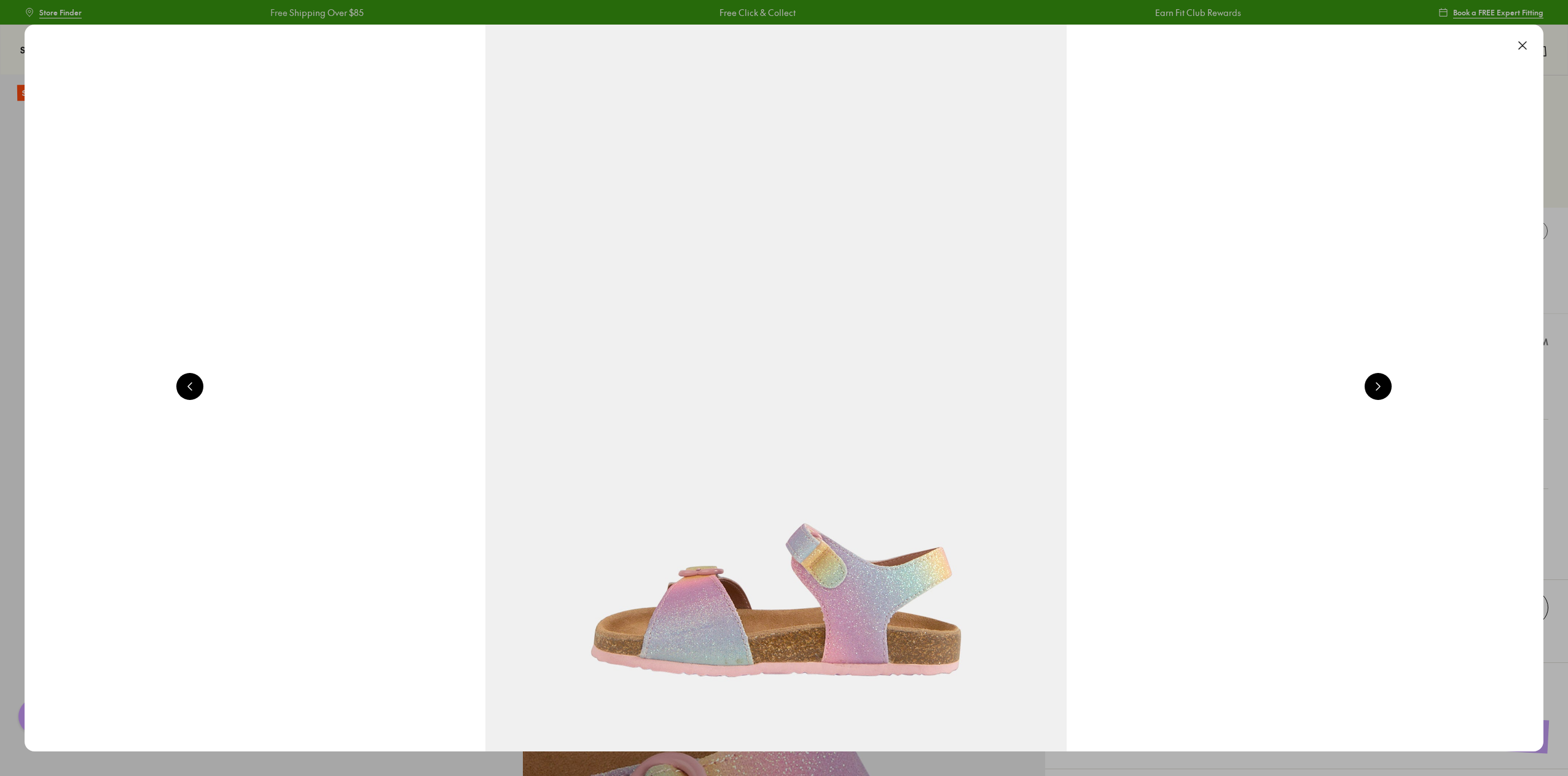
scroll to position [0, 3049]
click at [1386, 393] on button at bounding box center [1379, 386] width 27 height 27
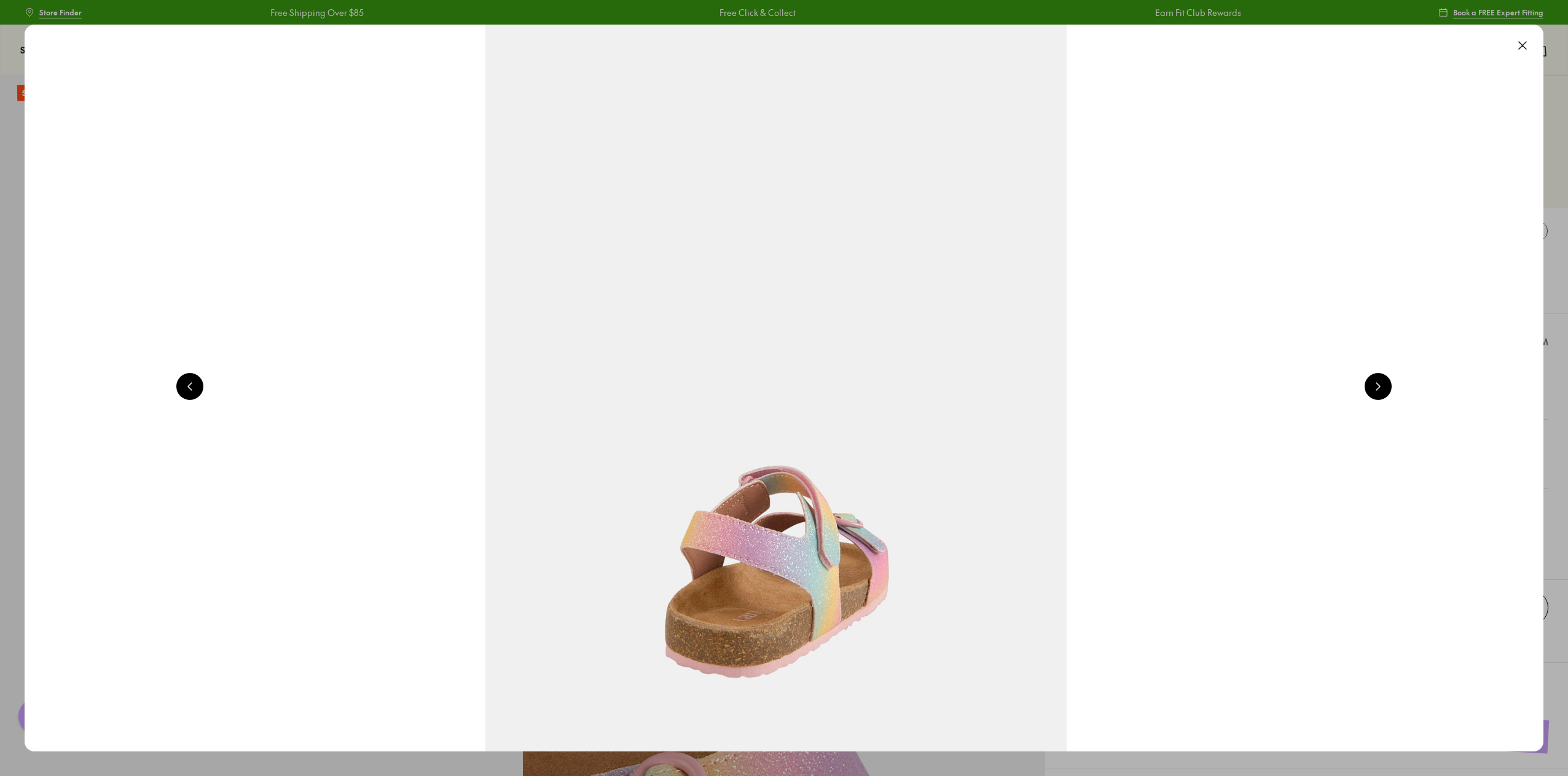
scroll to position [0, 4573]
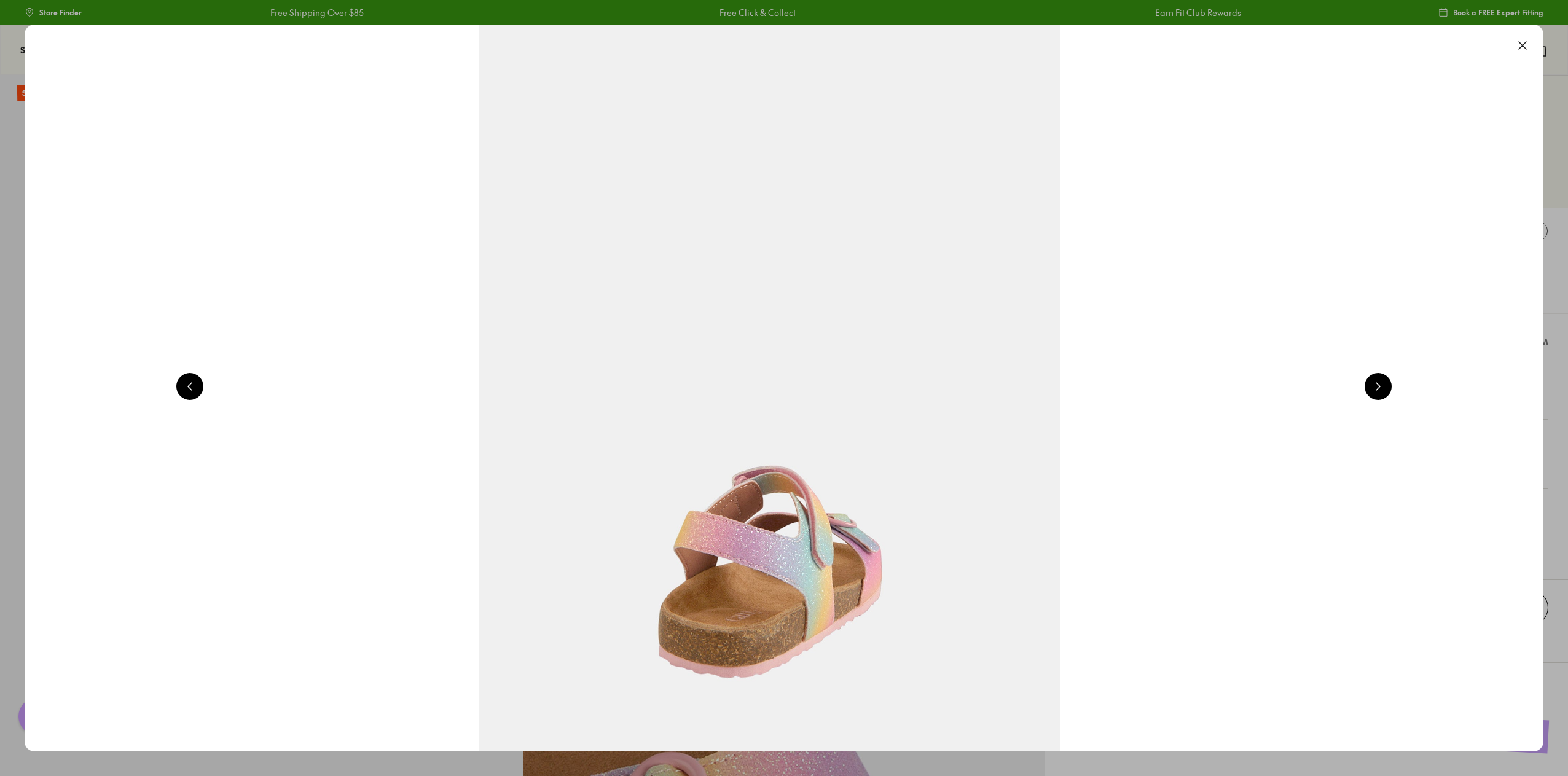
click at [1386, 393] on button at bounding box center [1379, 386] width 27 height 27
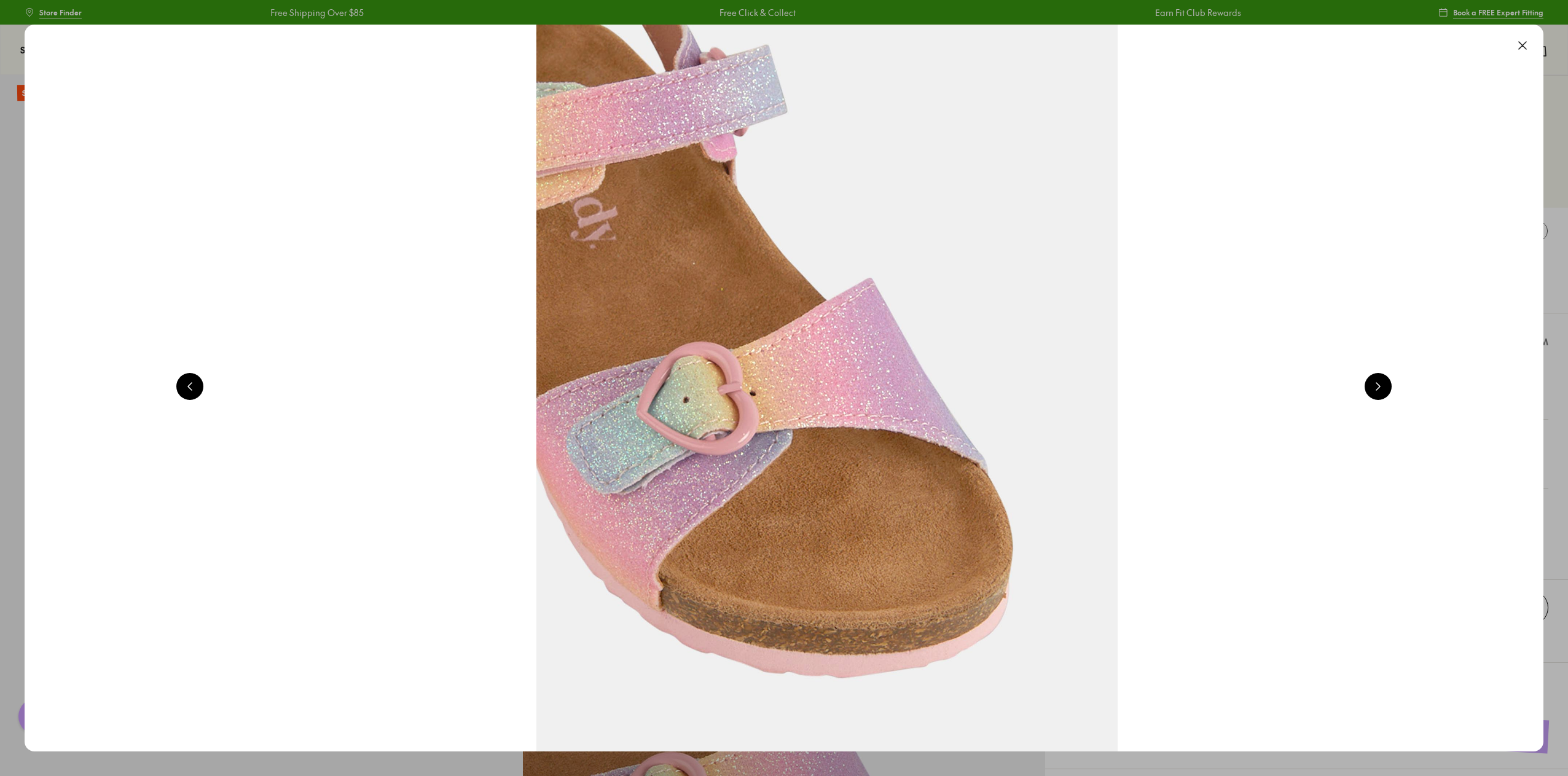
scroll to position [0, 6097]
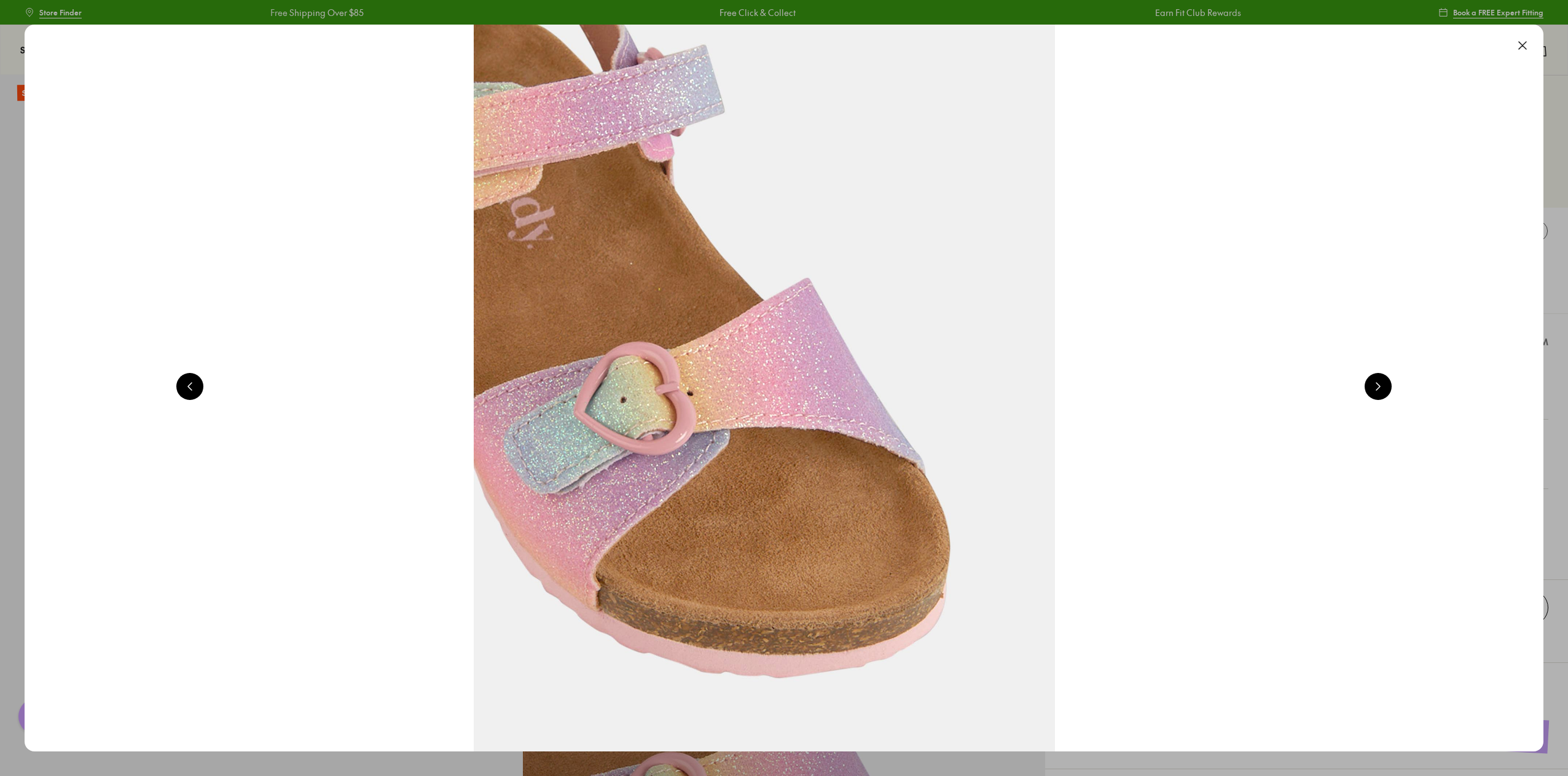
click at [1386, 393] on button at bounding box center [1379, 386] width 27 height 27
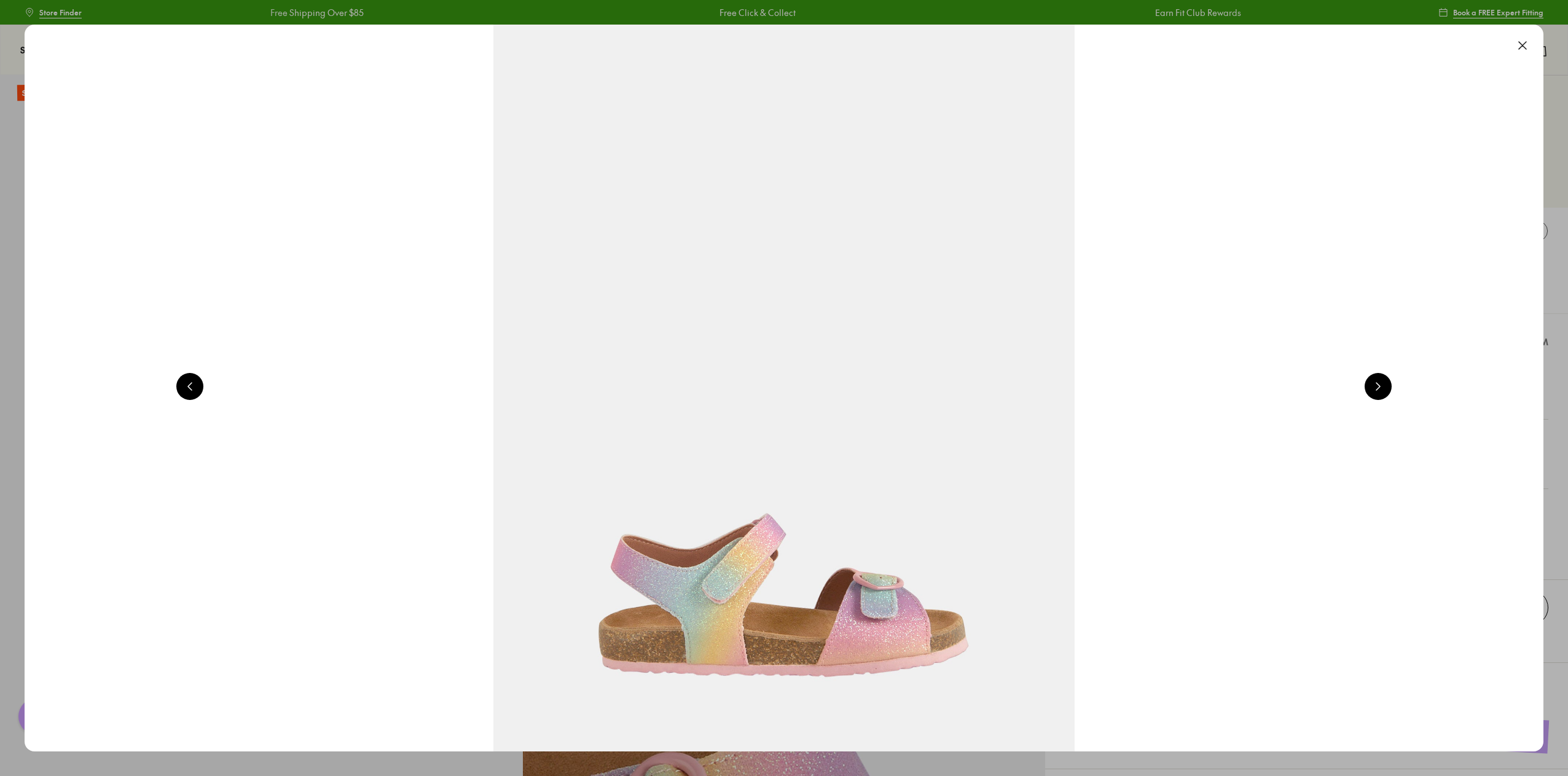
scroll to position [0, 1524]
click at [1529, 43] on button at bounding box center [1523, 45] width 27 height 27
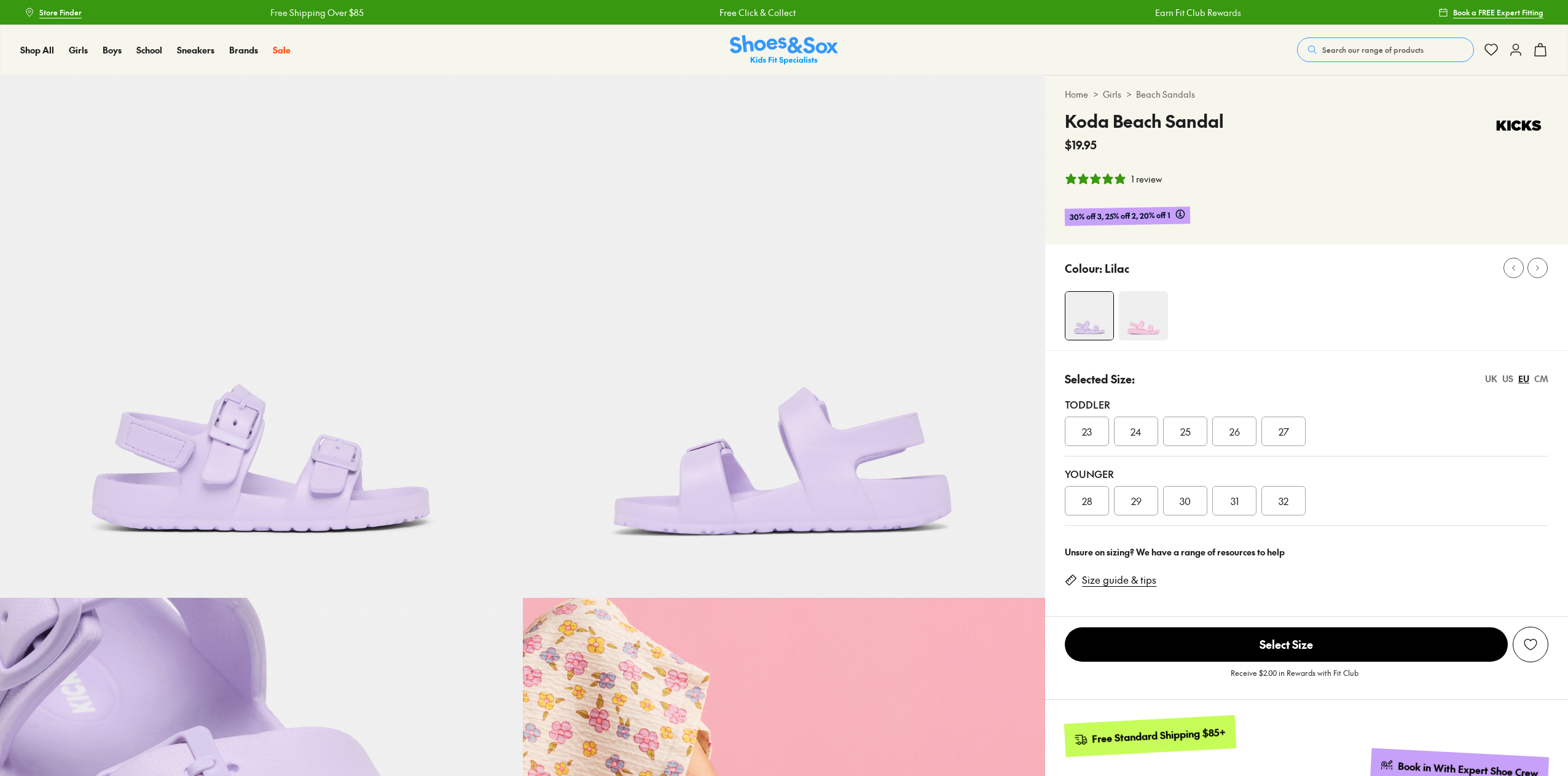
select select "*"
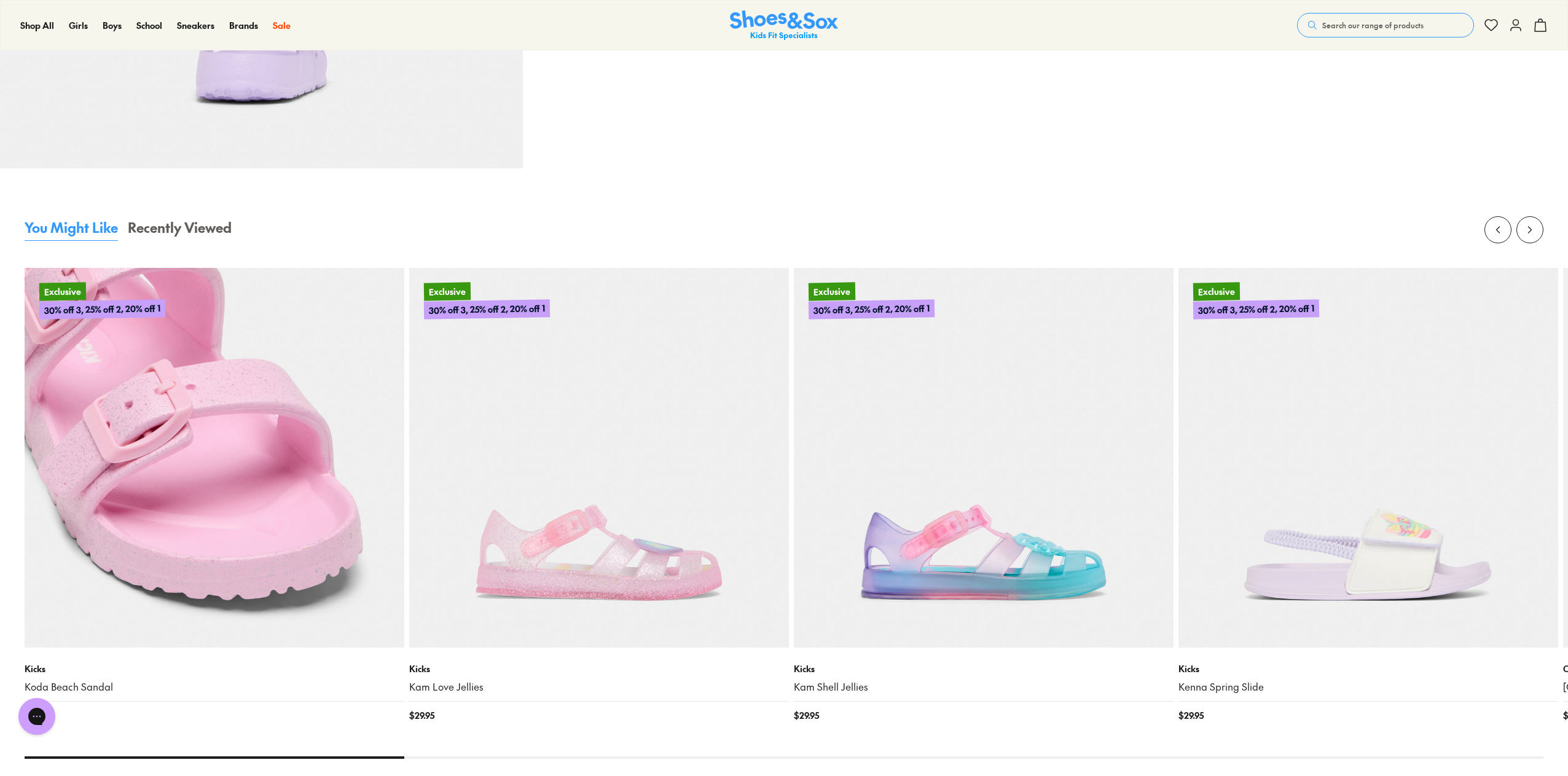
scroll to position [1474, 0]
click at [253, 362] on img at bounding box center [214, 457] width 380 height 380
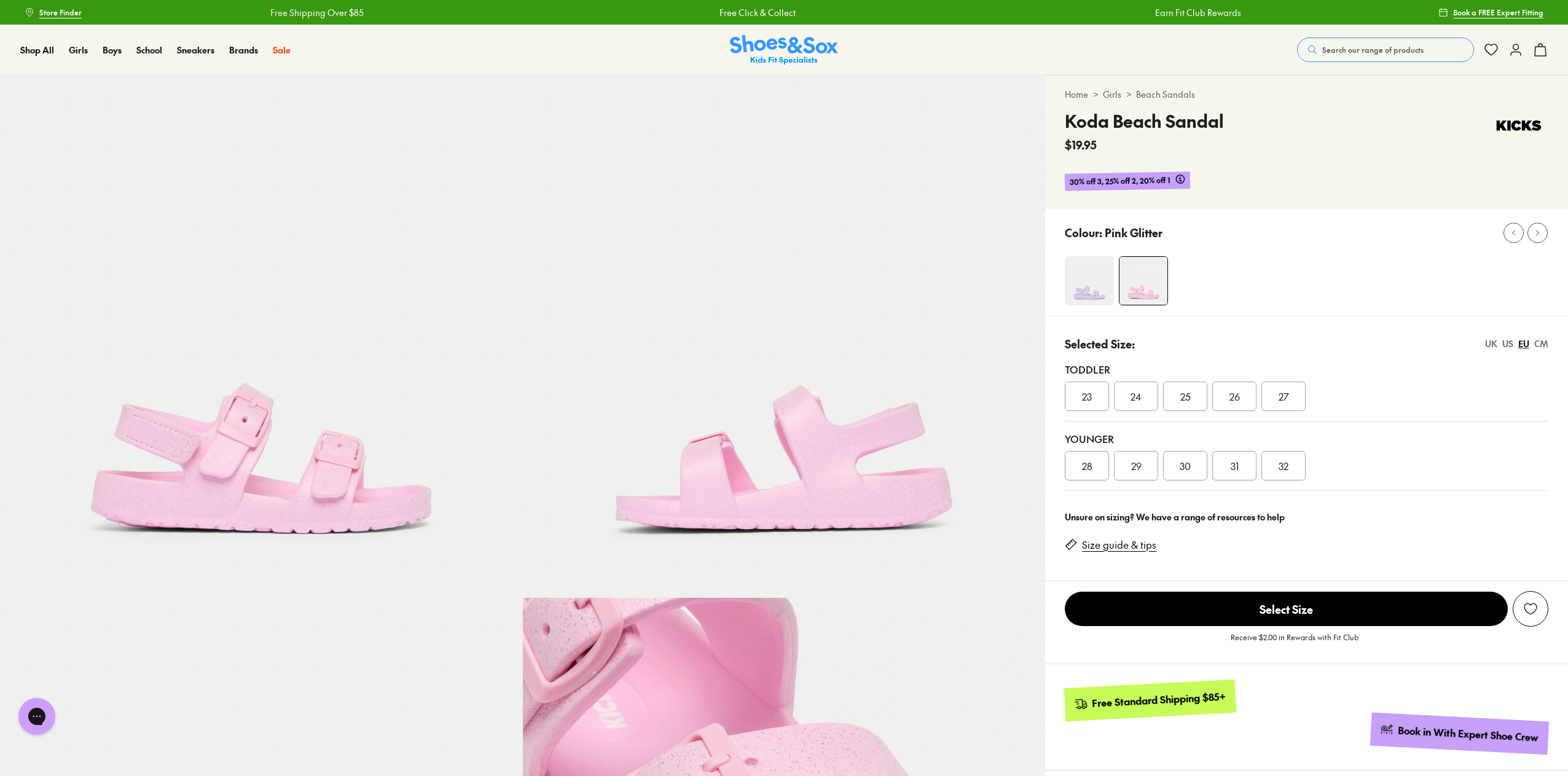
select select "*"
click at [1520, 127] on img at bounding box center [1519, 126] width 59 height 37
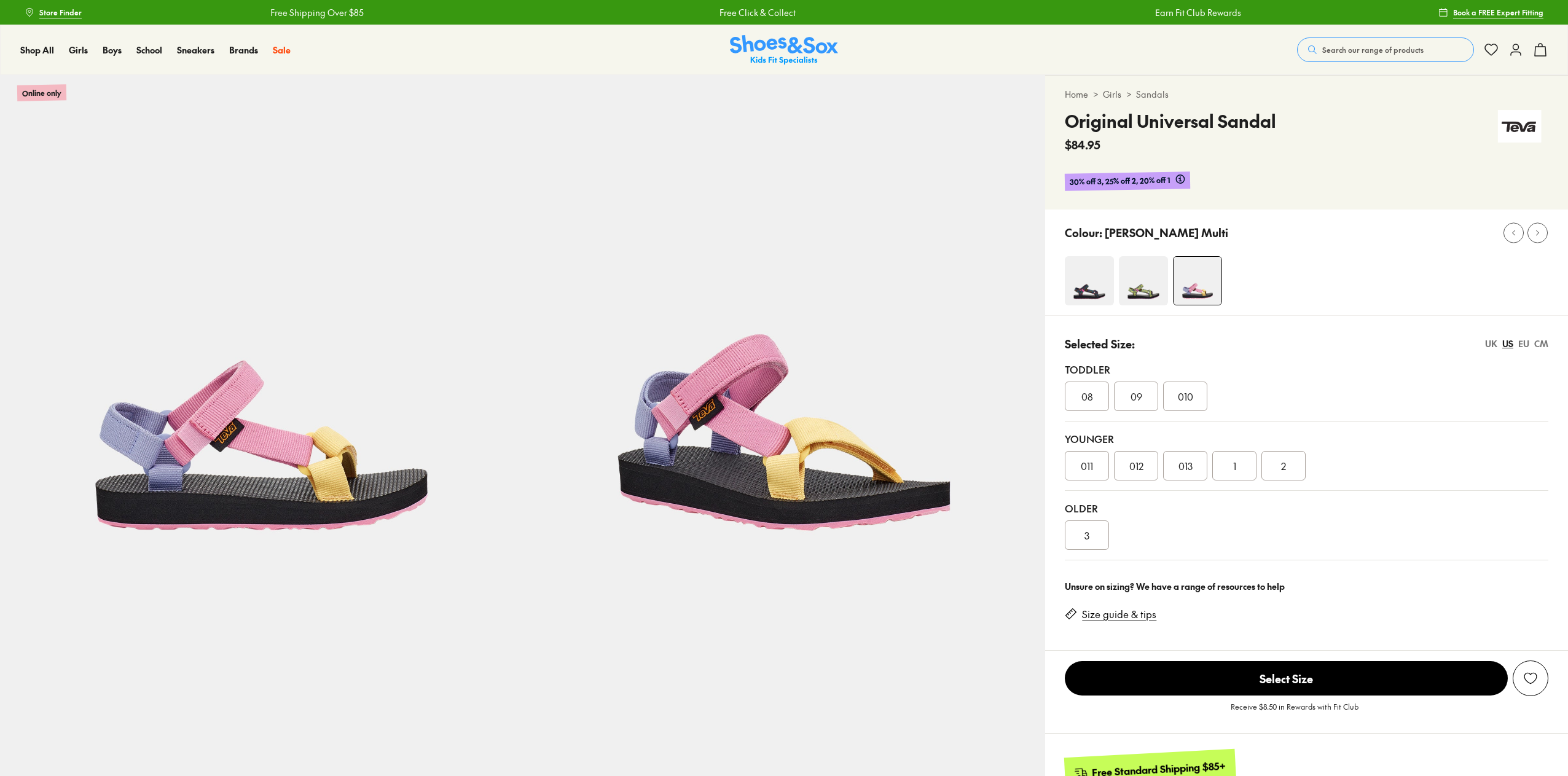
select select "*"
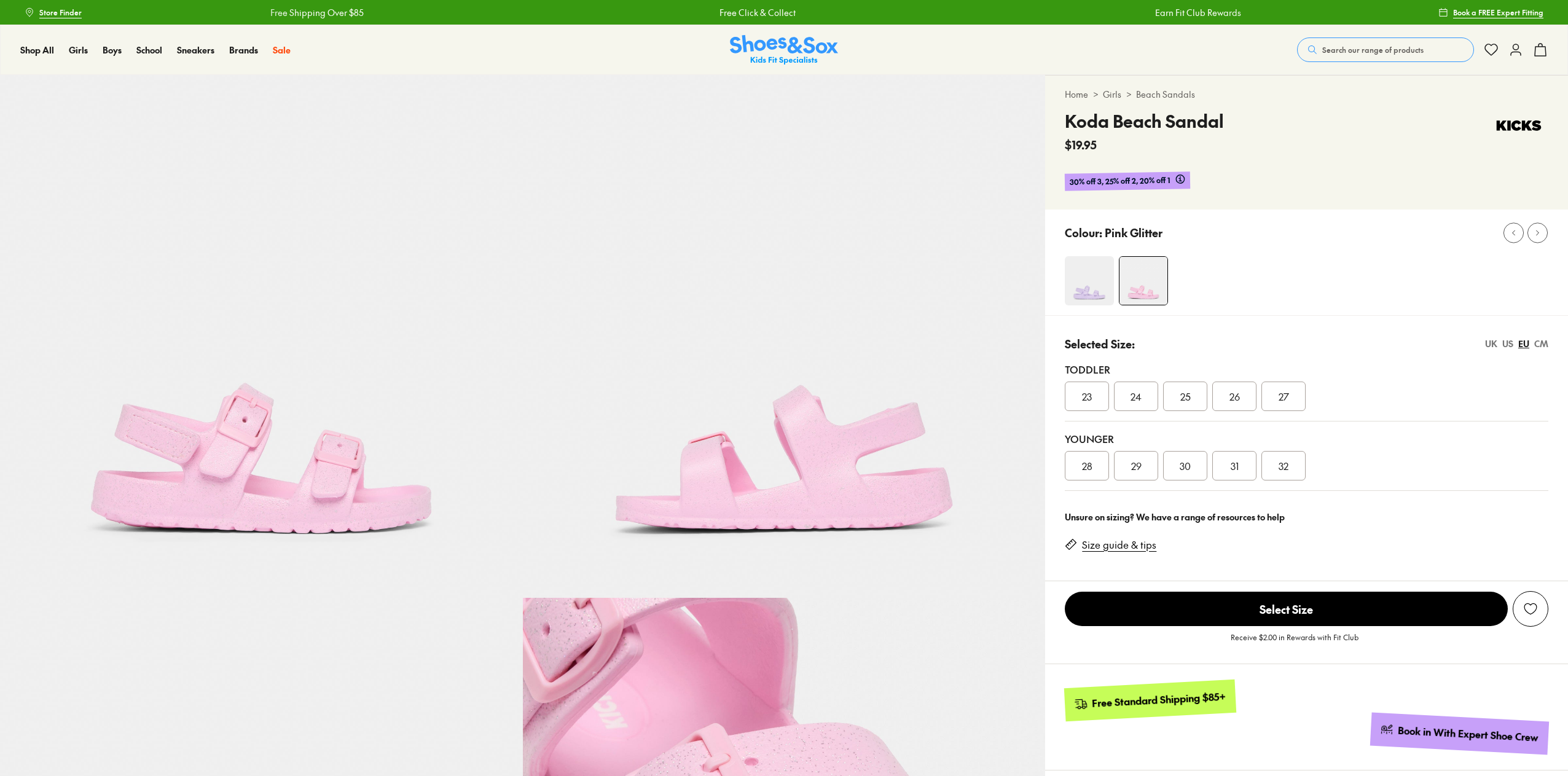
select select "*"
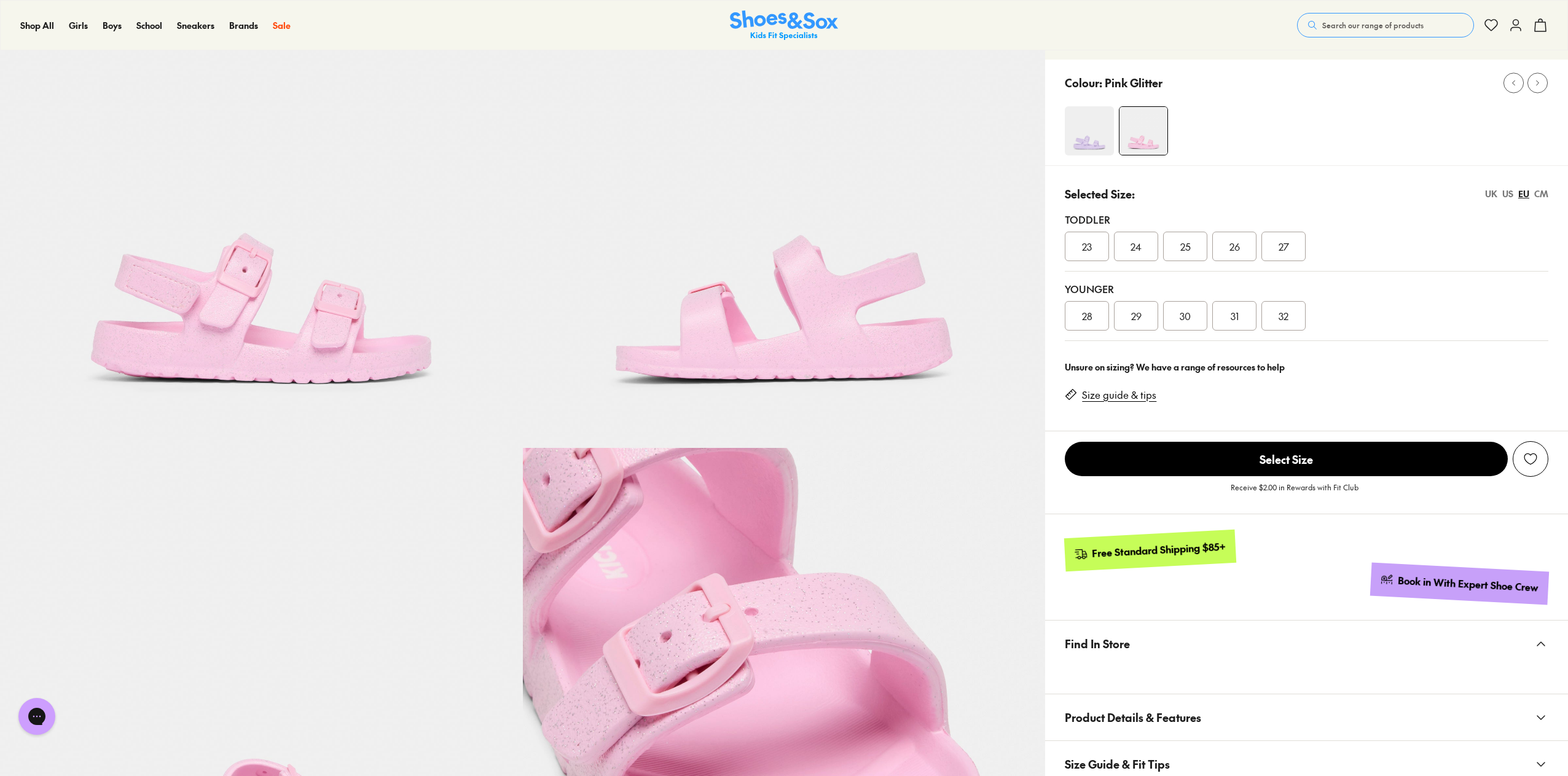
scroll to position [246, 0]
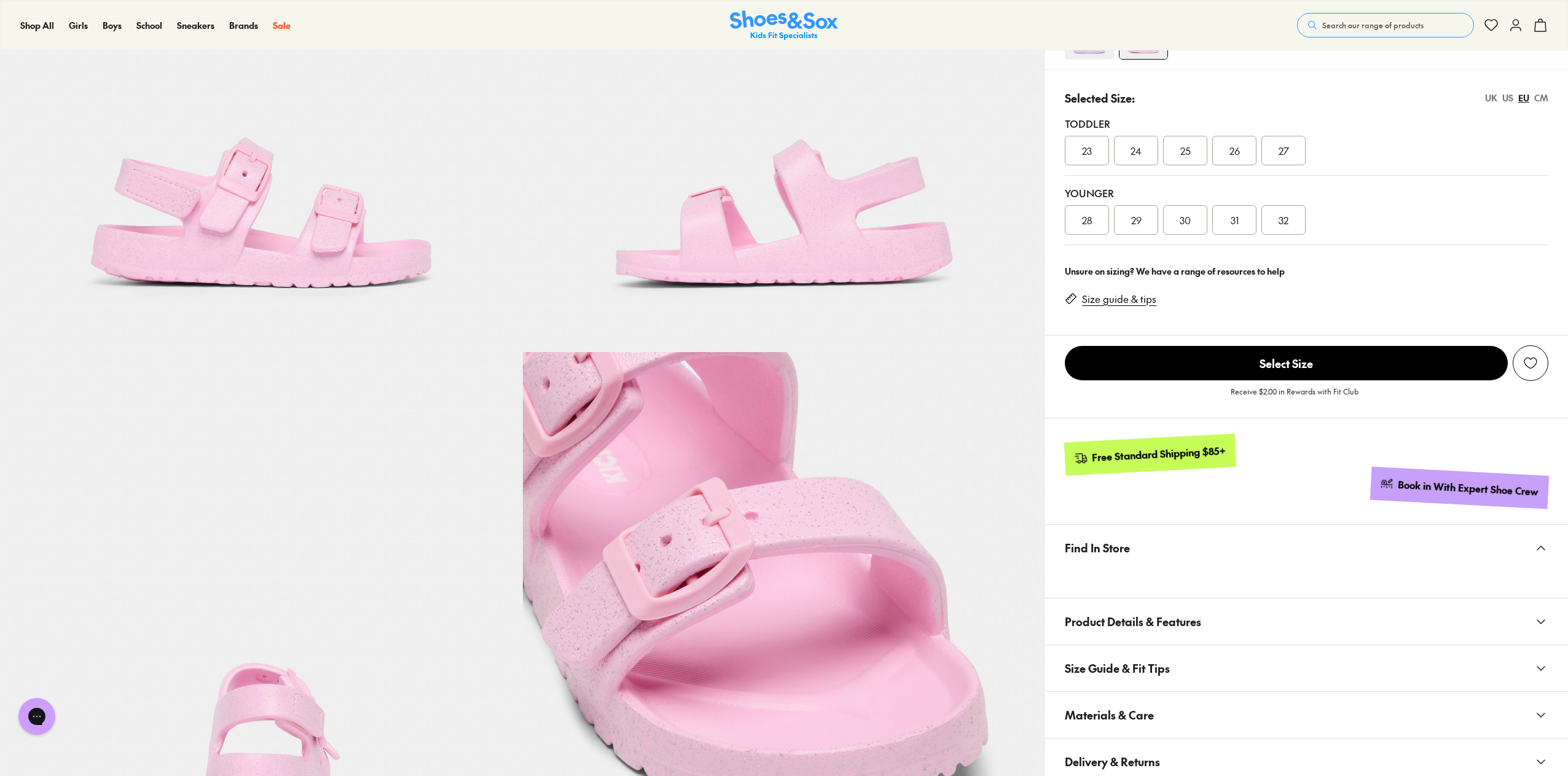
click at [1292, 224] on div "32" at bounding box center [1283, 219] width 44 height 29
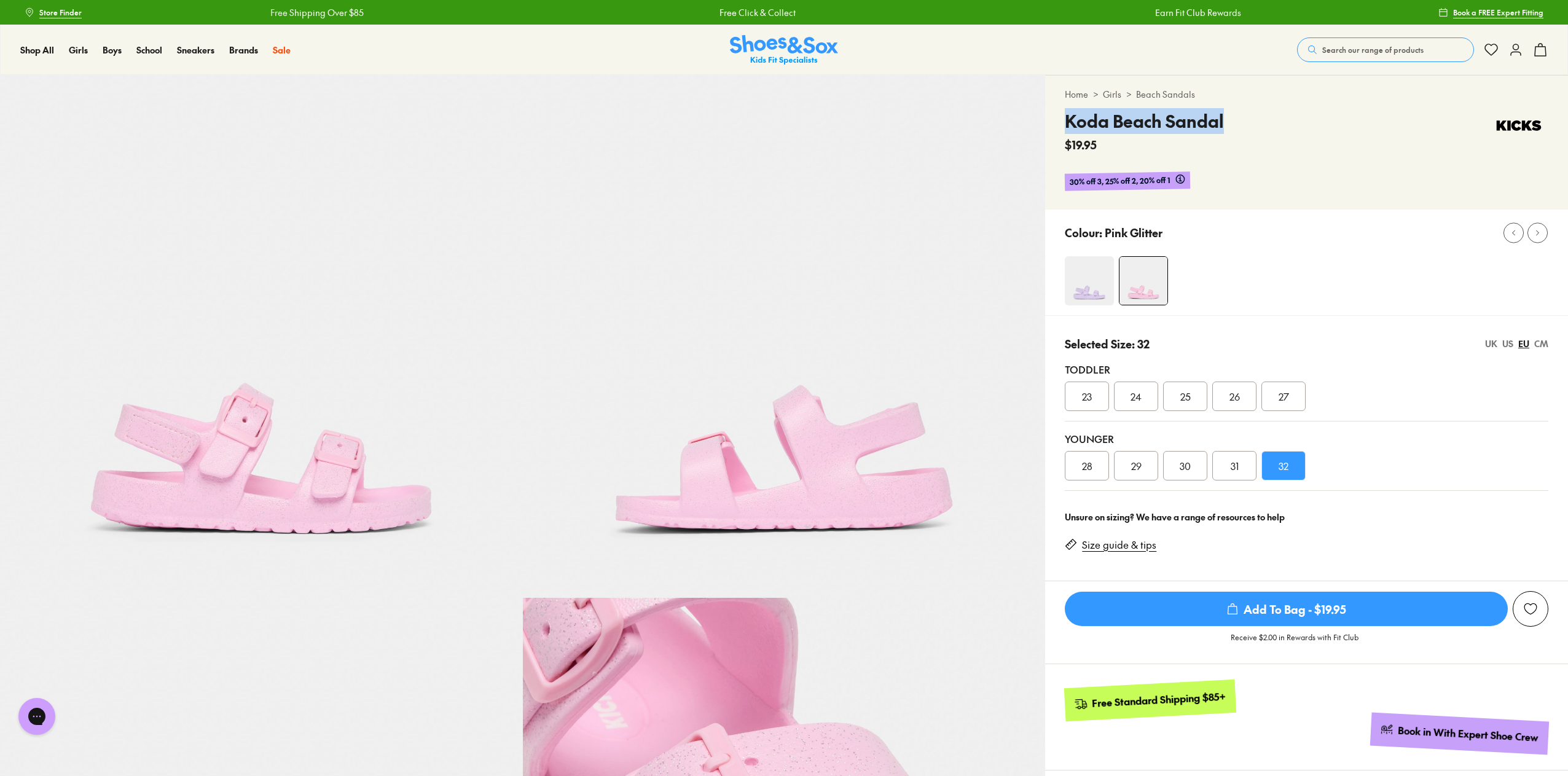
drag, startPoint x: 1237, startPoint y: 119, endPoint x: 1070, endPoint y: 124, distance: 167.1
click at [1068, 124] on div "Koda Beach Sandal $19.95" at bounding box center [1307, 130] width 484 height 45
copy h4 "Koda Beach Sandal"
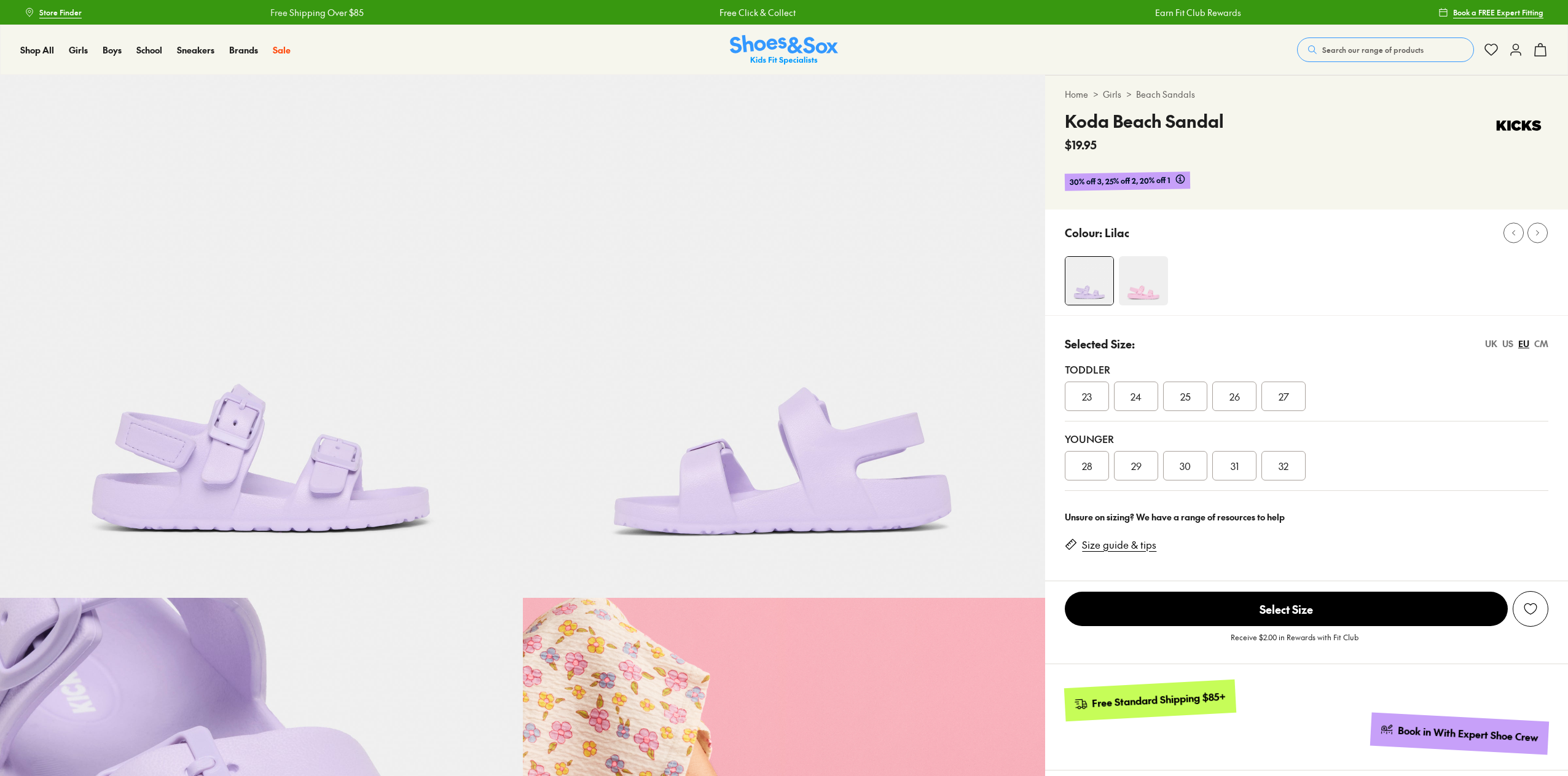
select select "*"
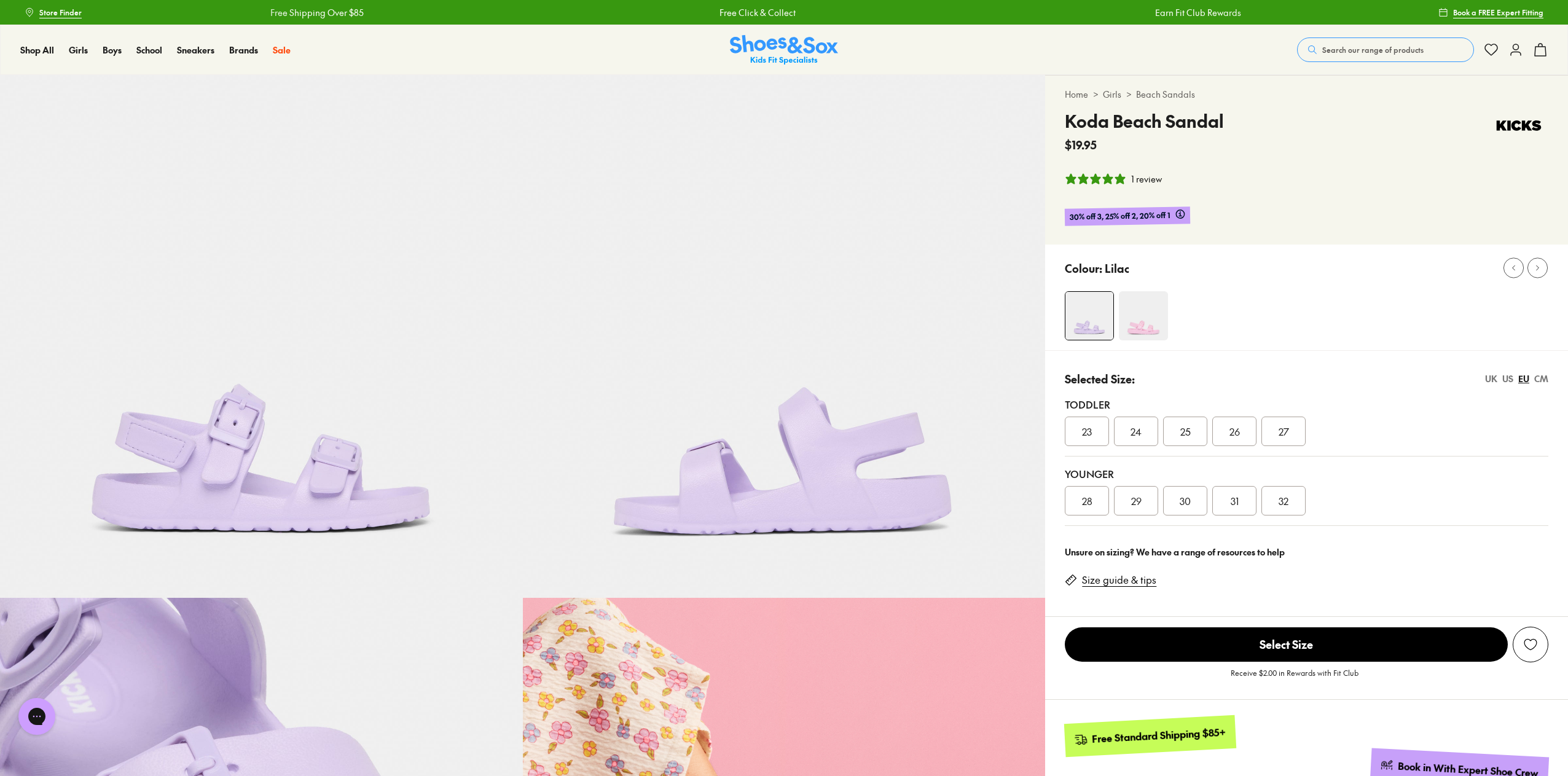
click at [1506, 379] on div "US" at bounding box center [1508, 379] width 11 height 13
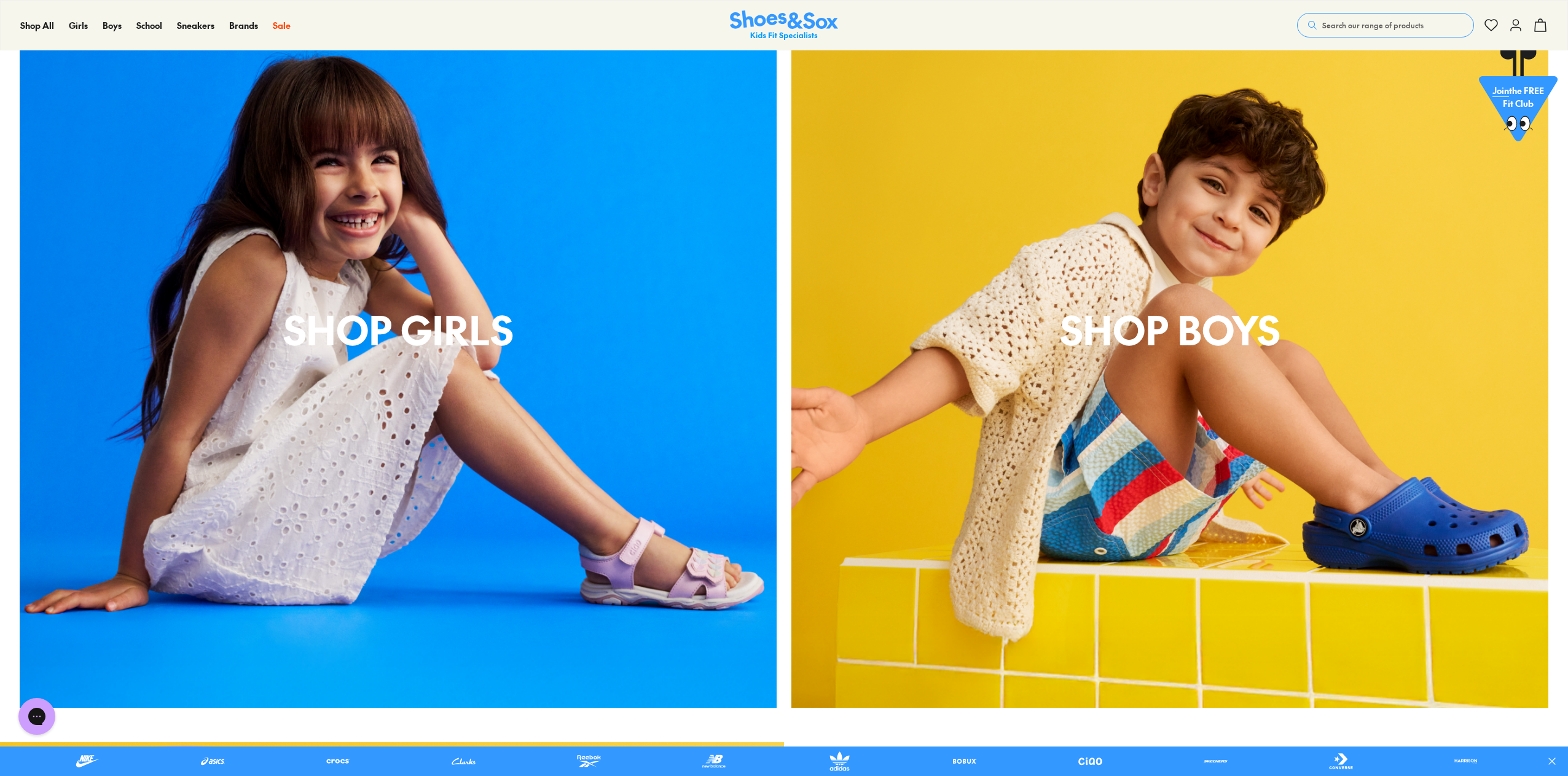
scroll to position [1658, 0]
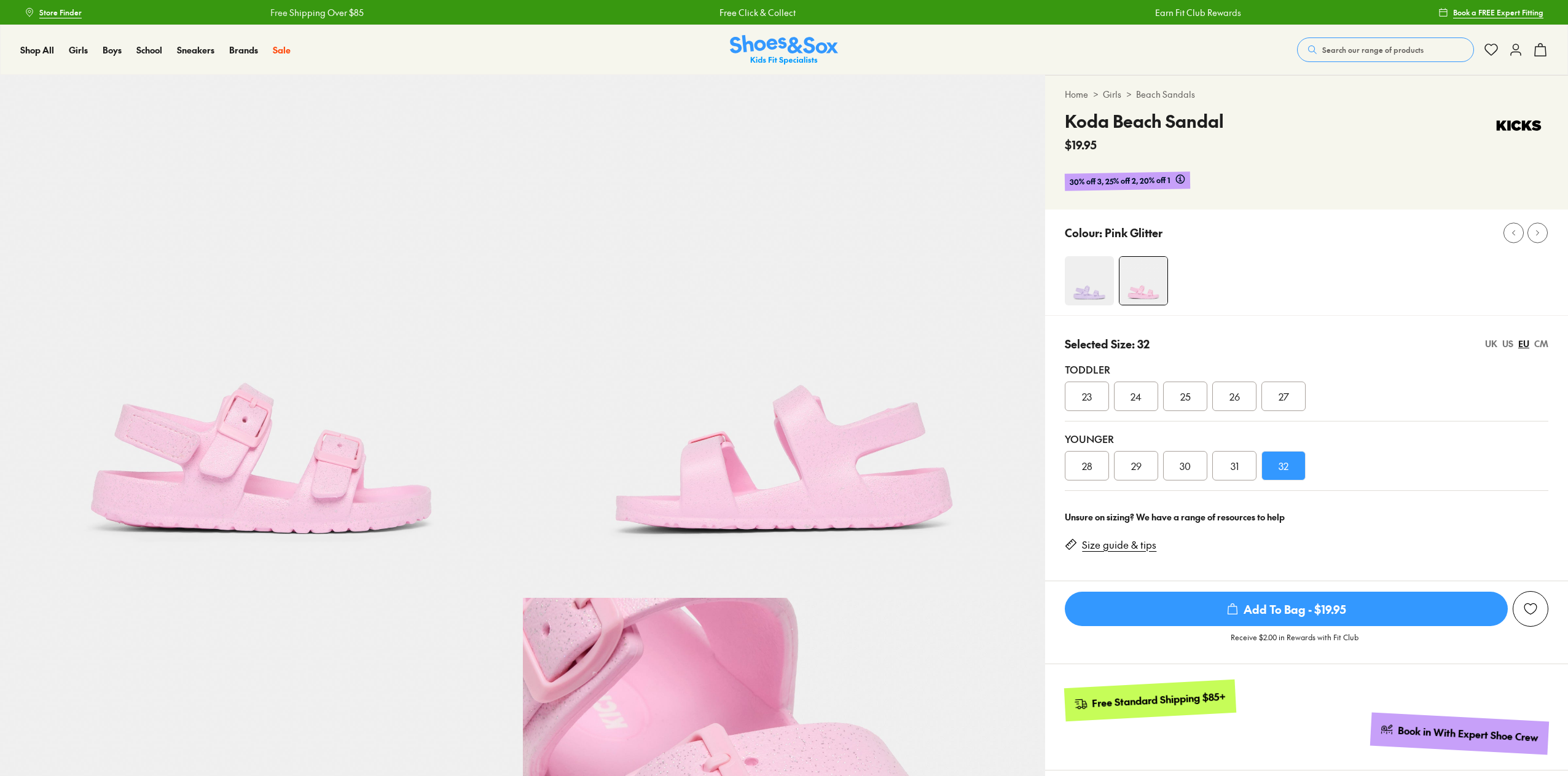
select select "*"
click at [1506, 341] on div "US" at bounding box center [1508, 344] width 11 height 13
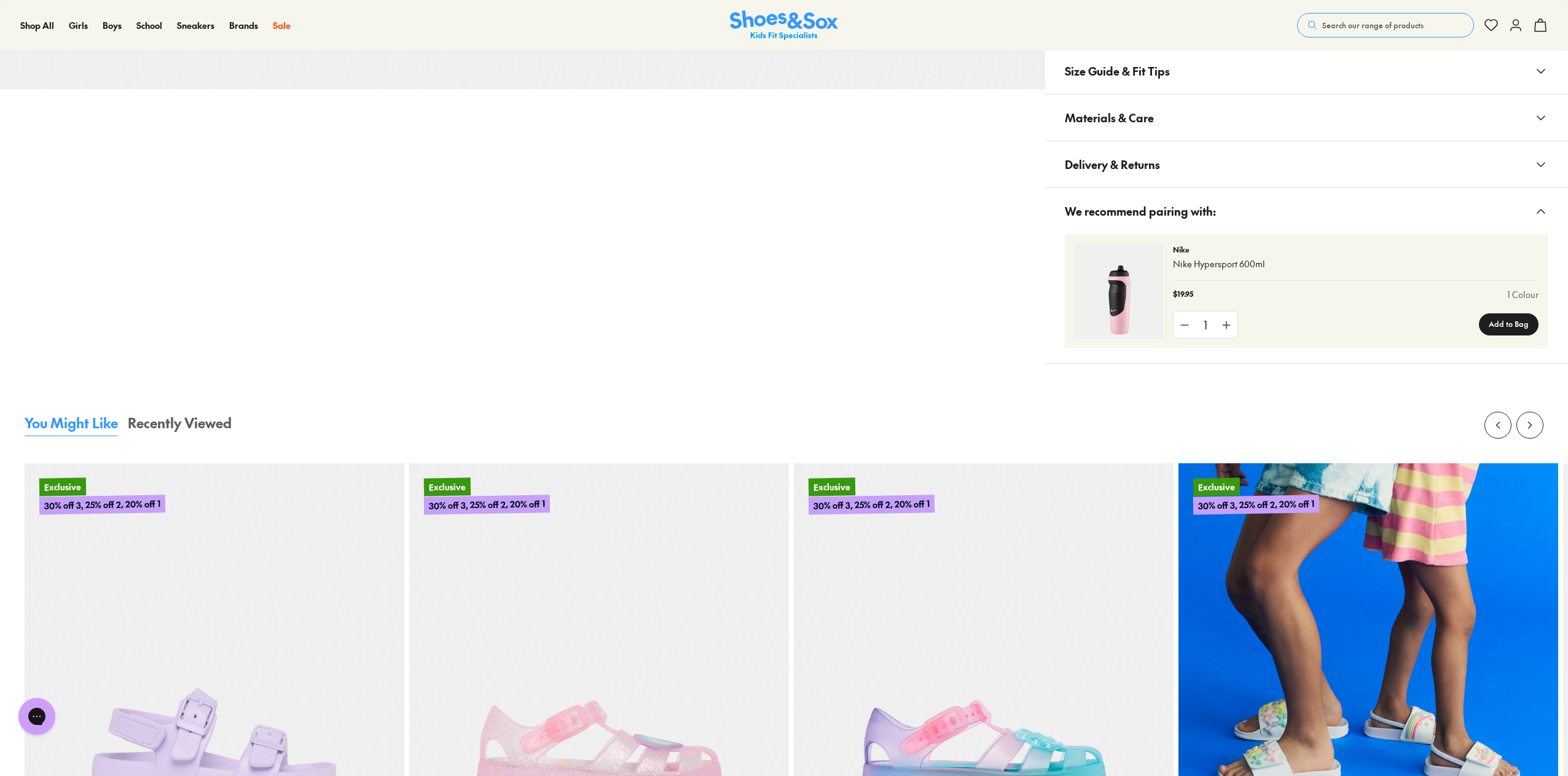
scroll to position [1229, 0]
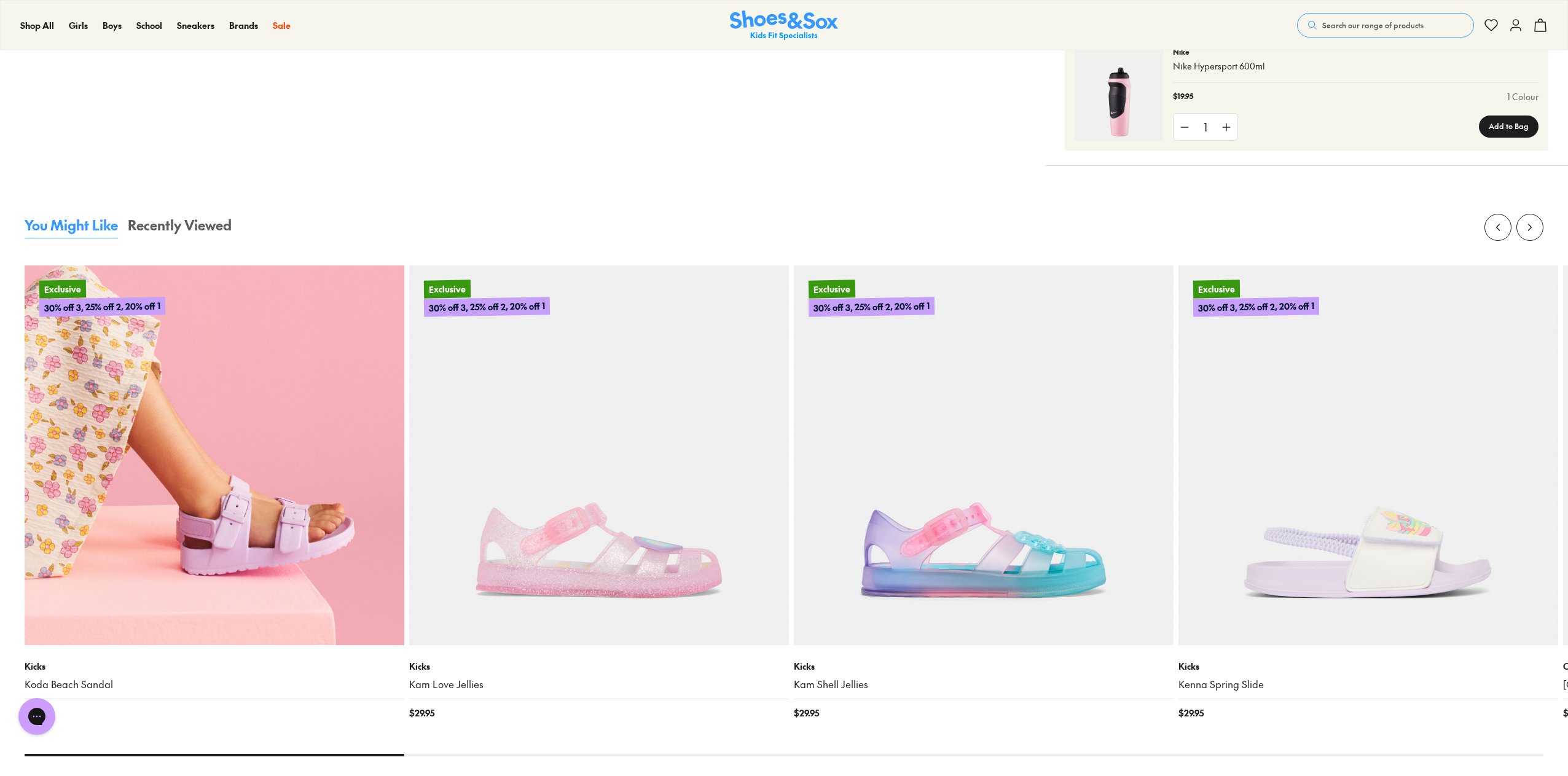
click at [268, 413] on img at bounding box center [214, 455] width 380 height 380
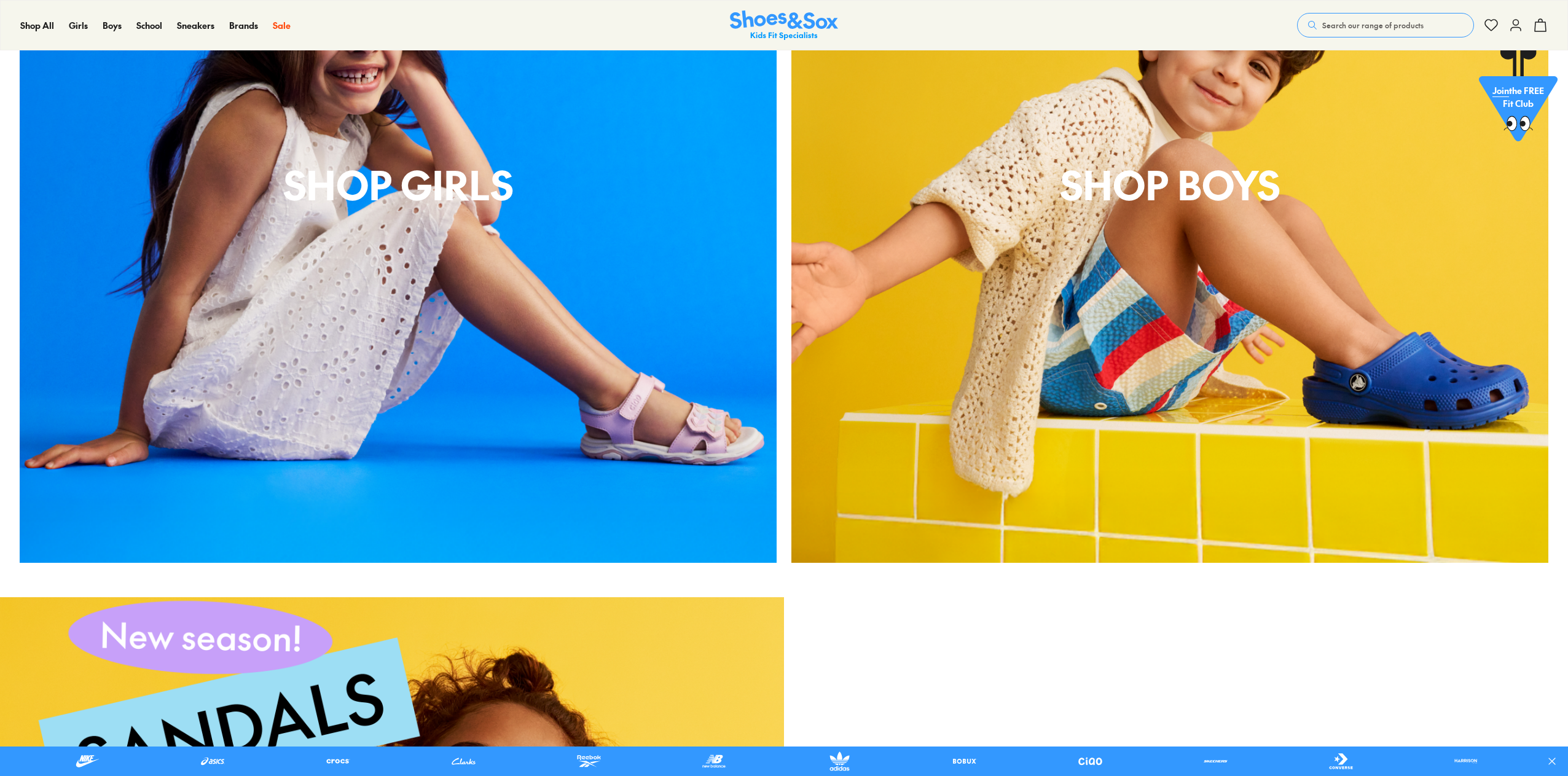
scroll to position [1656, 0]
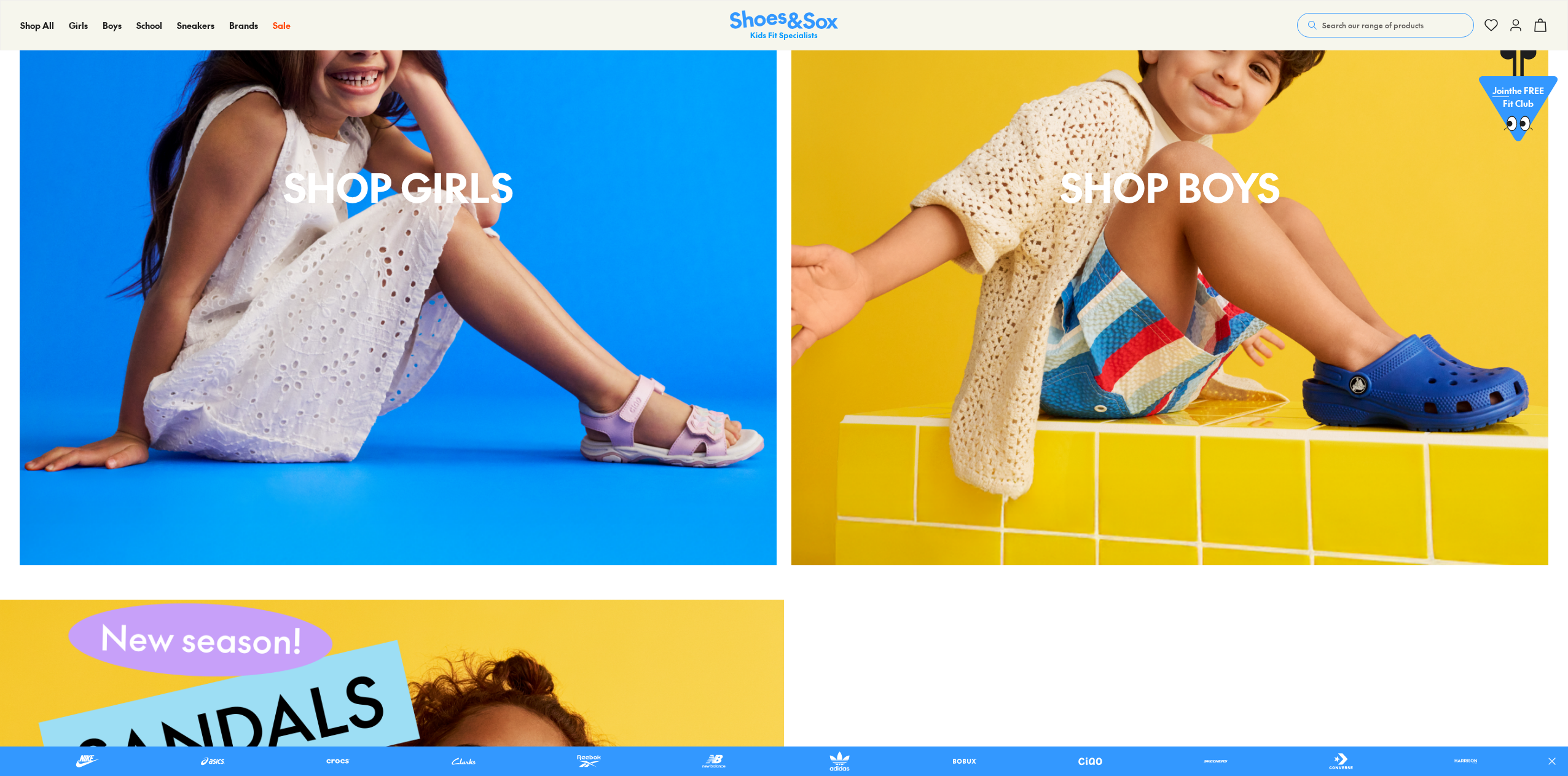
click at [650, 422] on div "Shop Girls" at bounding box center [398, 187] width 757 height 756
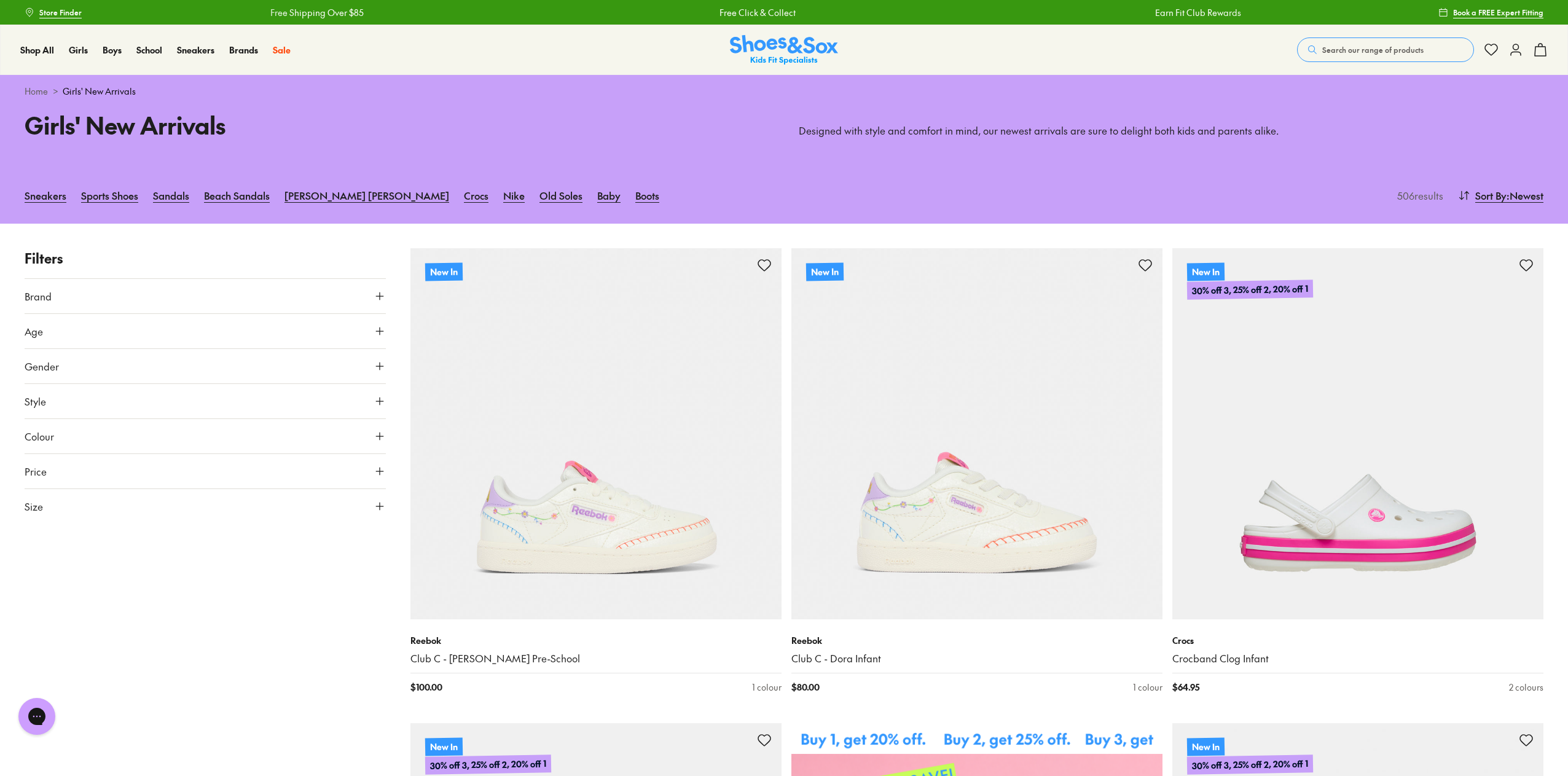
click at [376, 332] on icon at bounding box center [379, 331] width 12 height 12
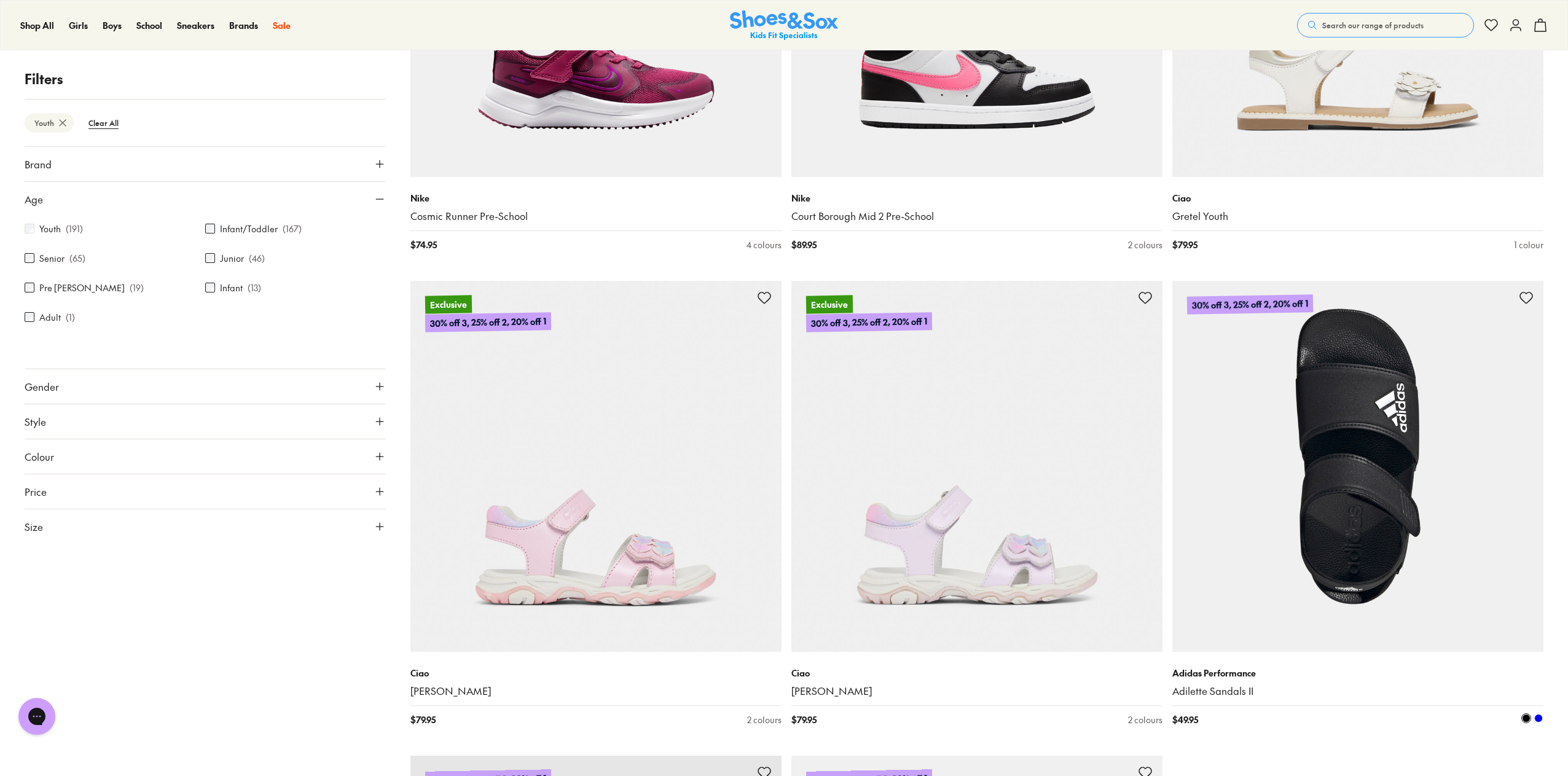
scroll to position [4299, 0]
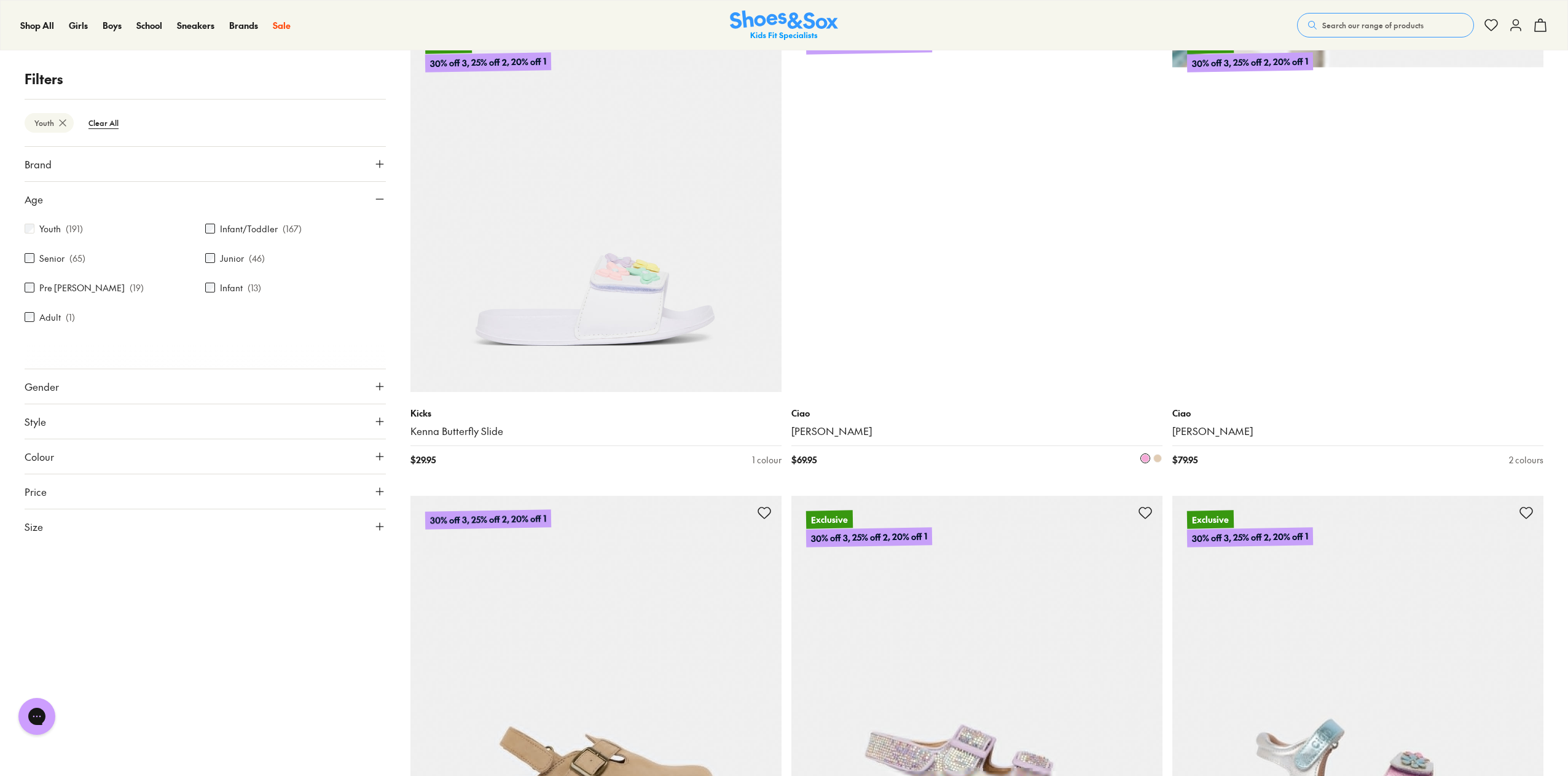
scroll to position [8108, 0]
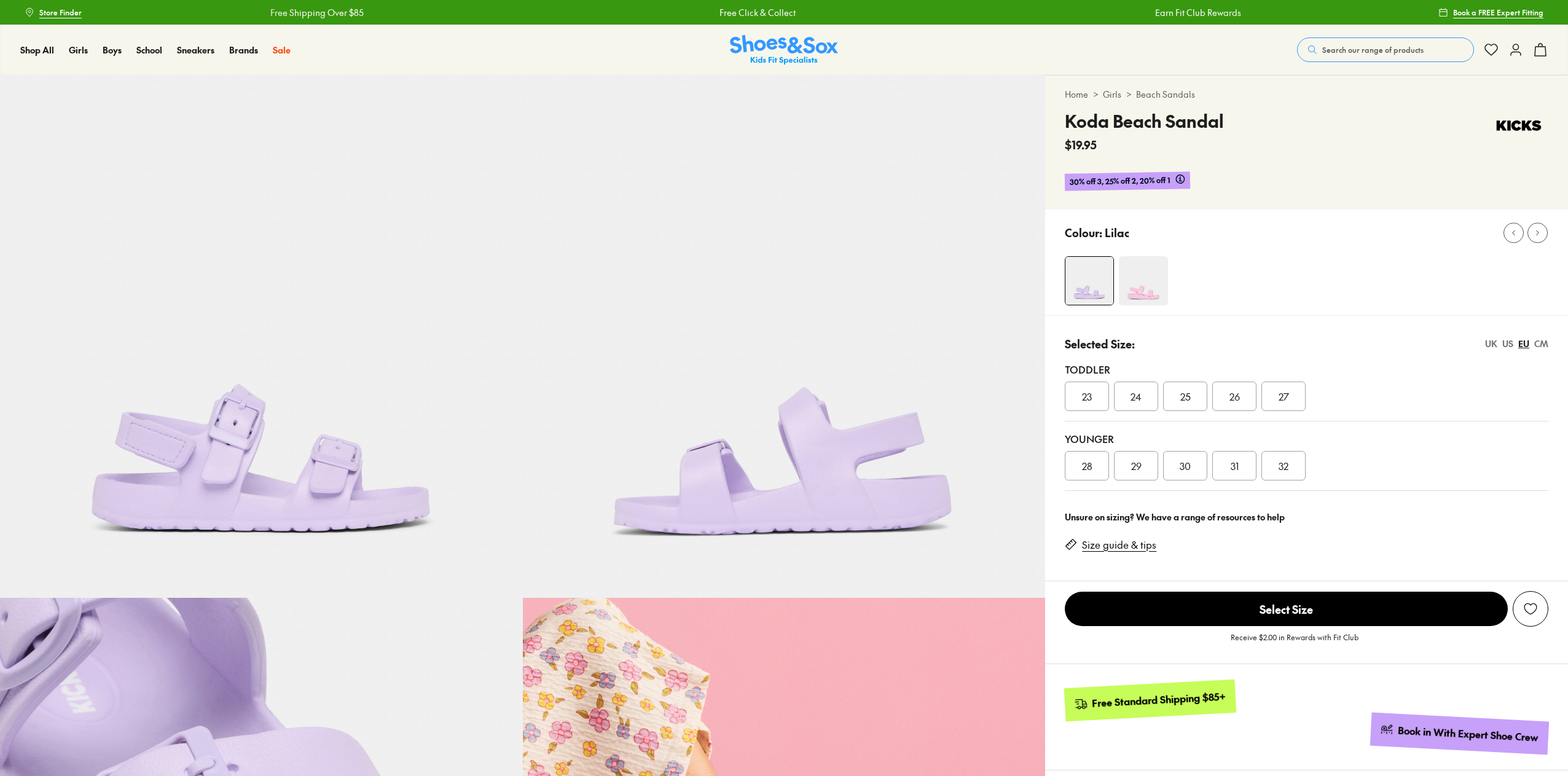
select select "*"
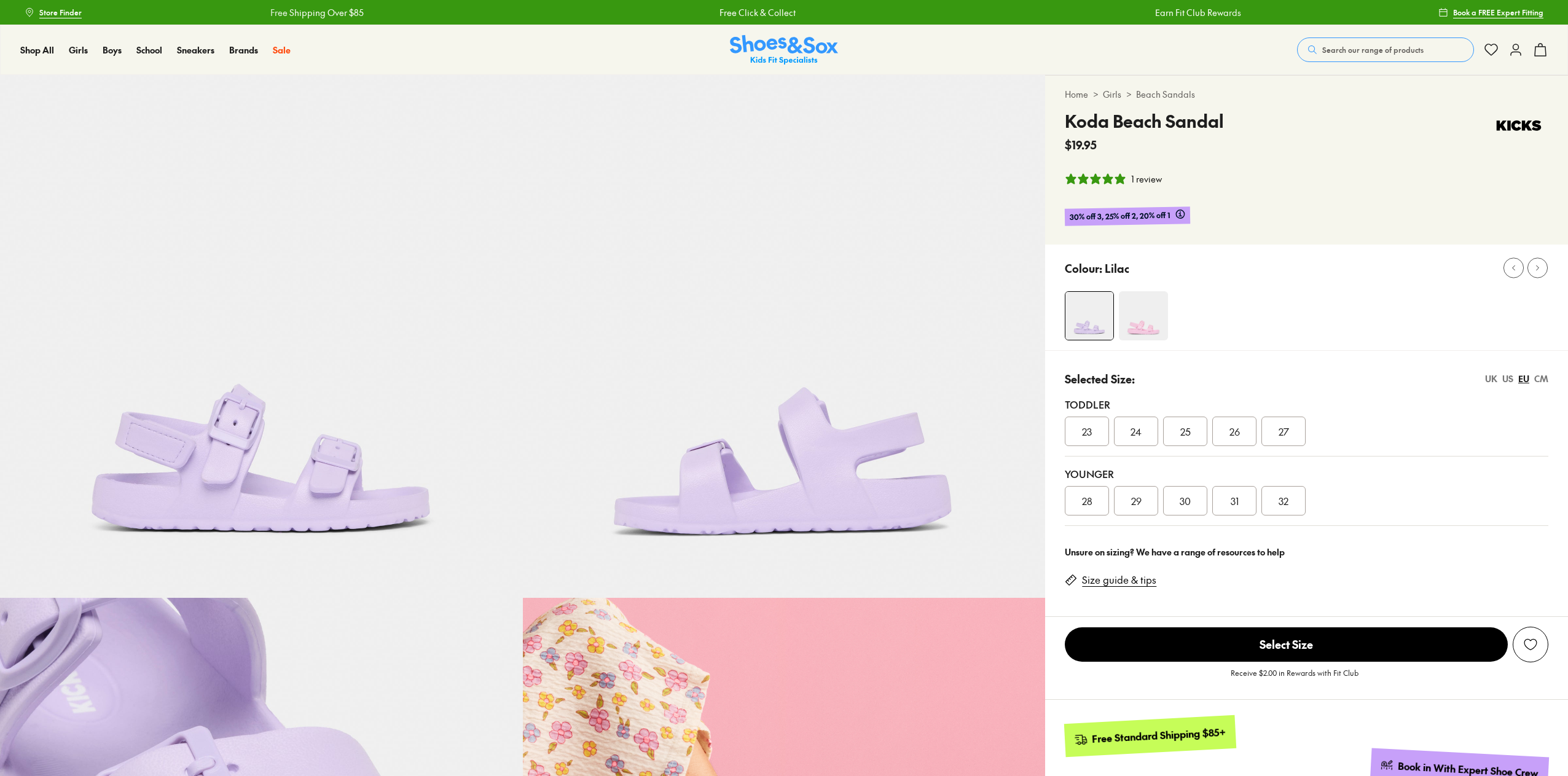
click at [1510, 378] on div "US" at bounding box center [1508, 379] width 11 height 13
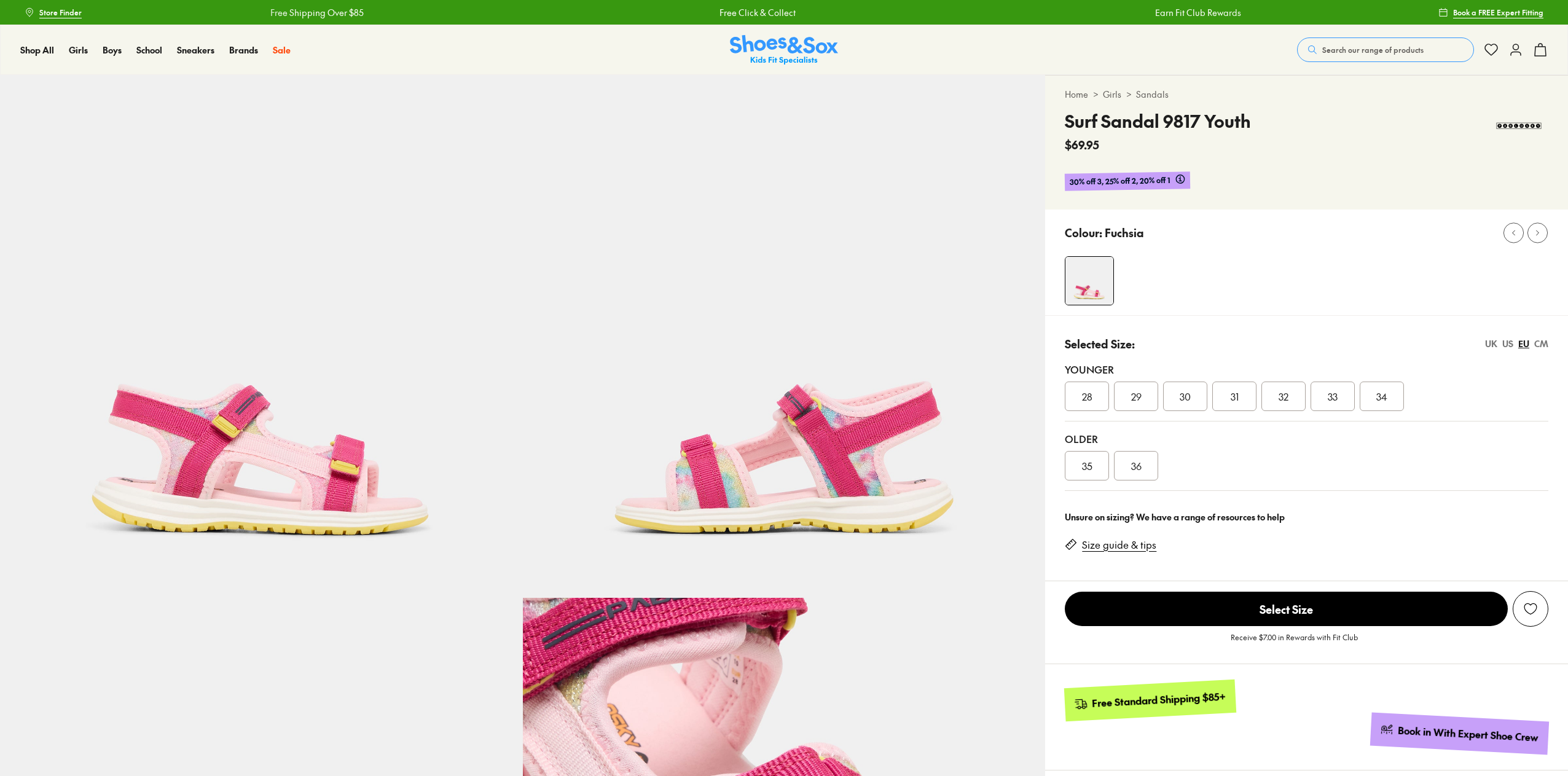
select select "*"
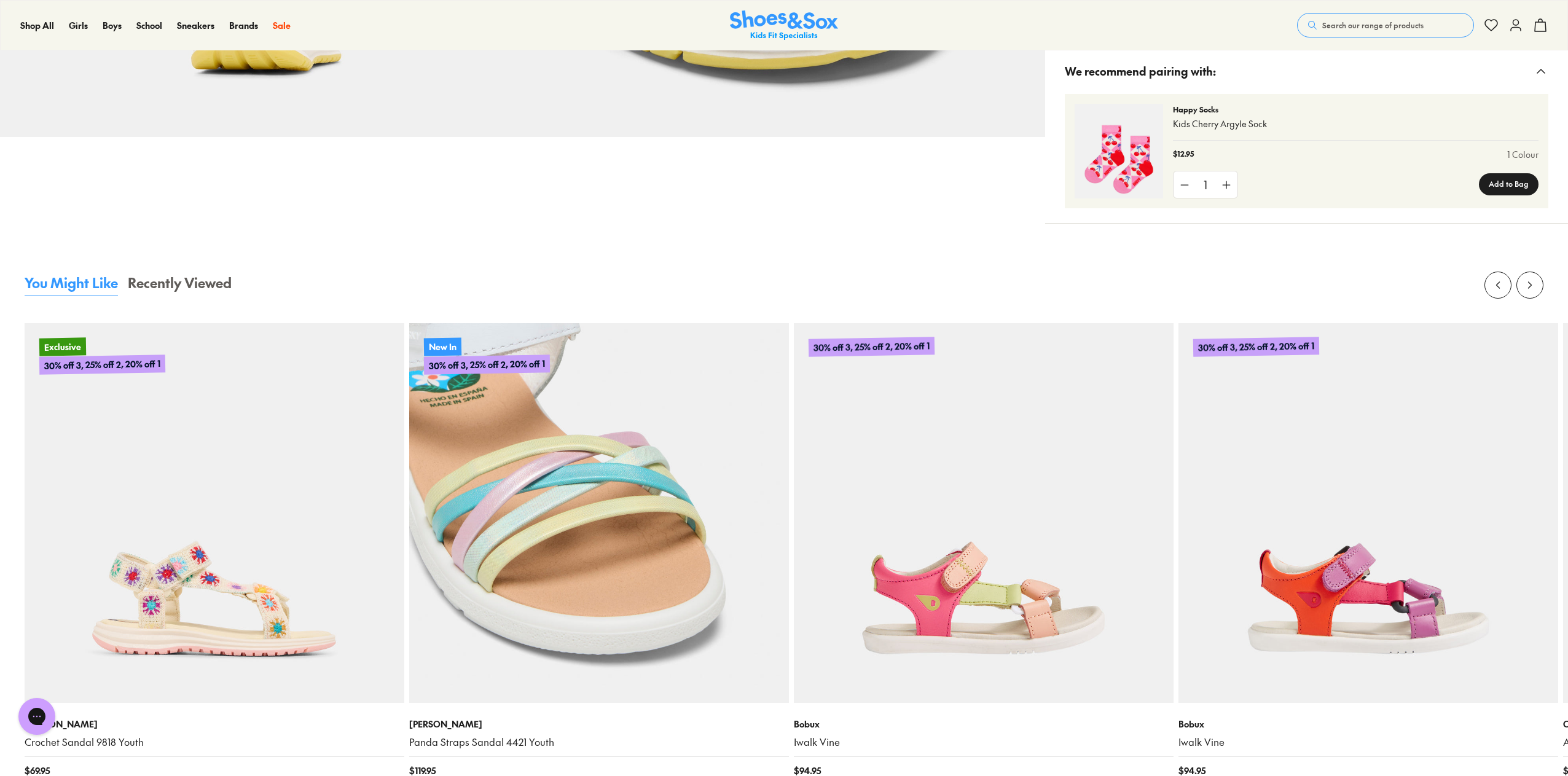
scroll to position [1229, 0]
